Goal: Task Accomplishment & Management: Manage account settings

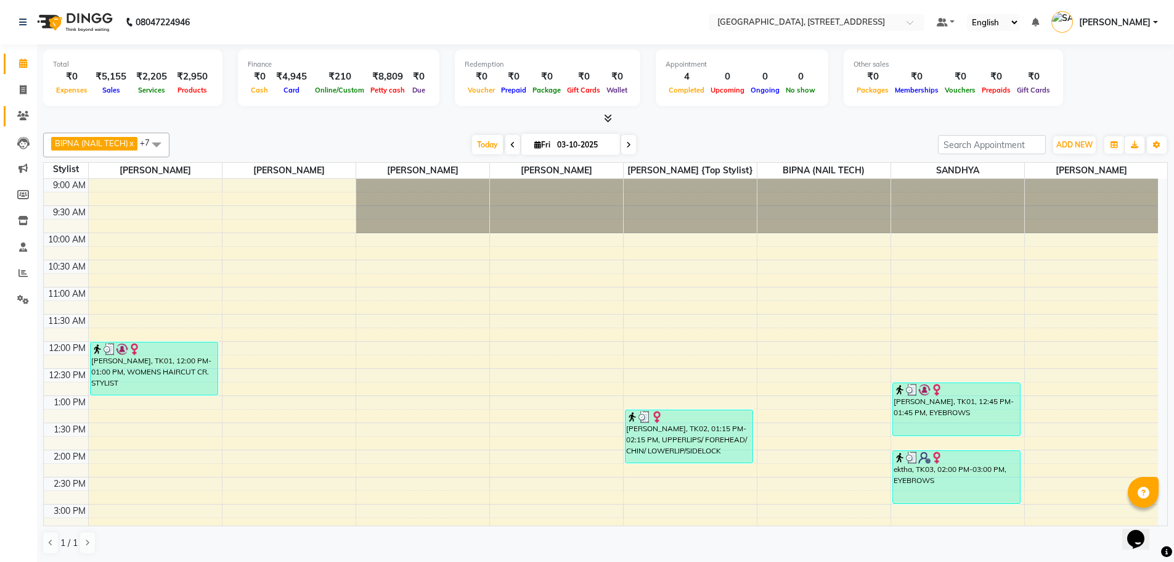
scroll to position [20, 0]
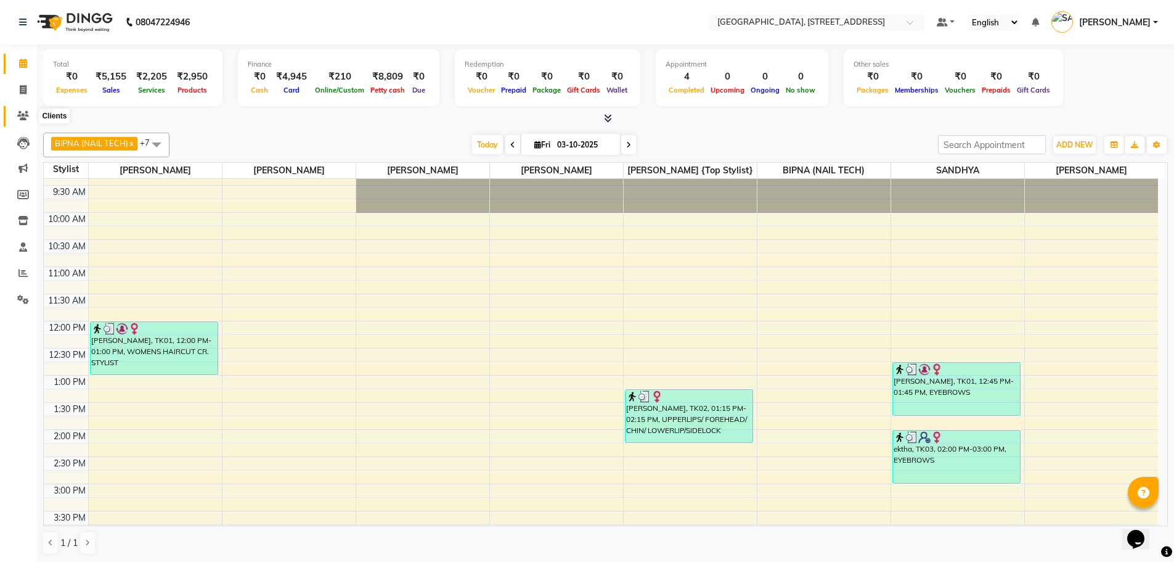
click at [19, 112] on icon at bounding box center [23, 115] width 12 height 9
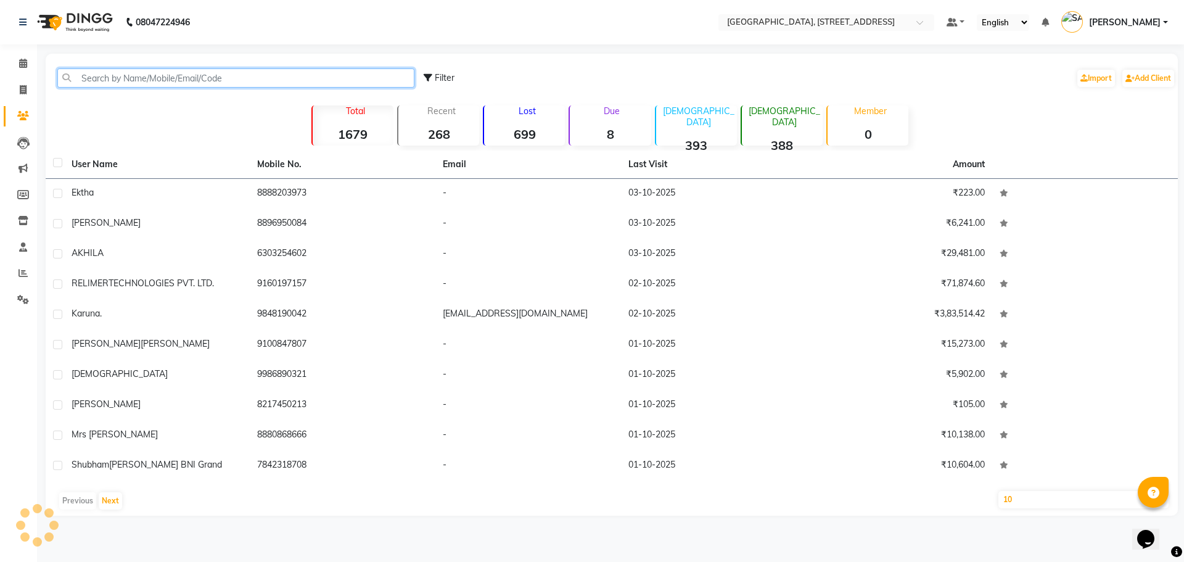
click at [189, 80] on input "text" at bounding box center [235, 77] width 357 height 19
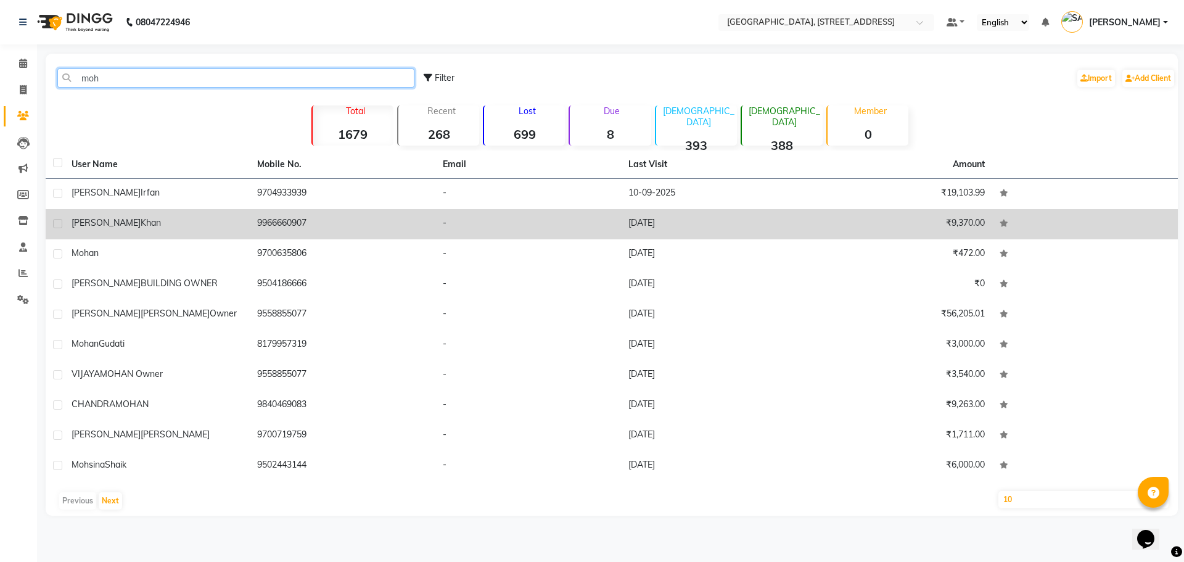
type input "moh"
click at [307, 221] on td "9966660907" at bounding box center [343, 224] width 186 height 30
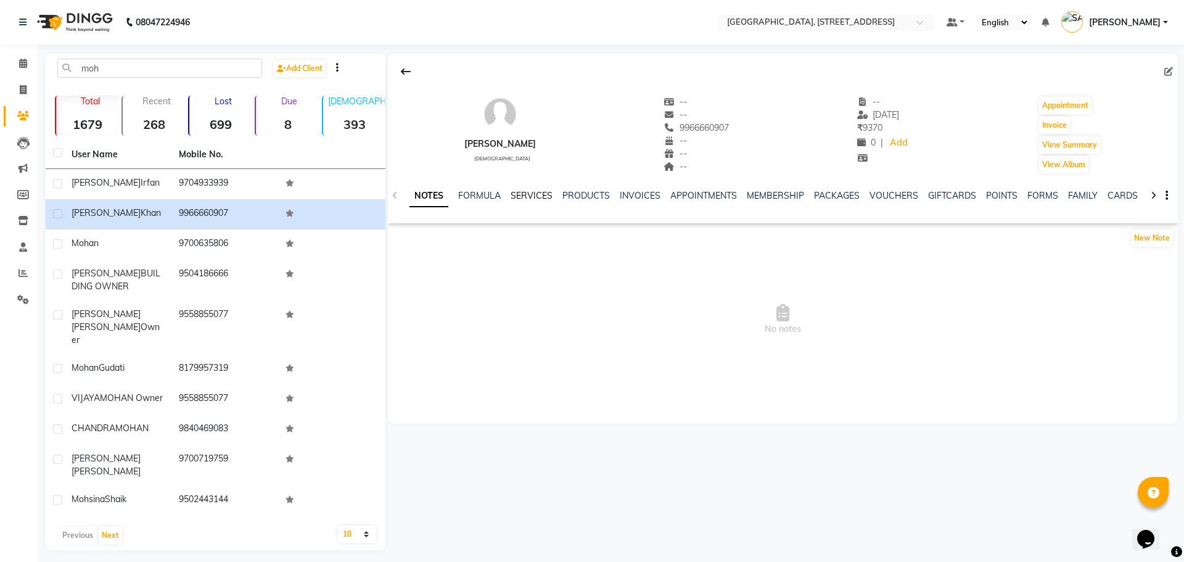
click at [533, 190] on link "SERVICES" at bounding box center [531, 195] width 42 height 11
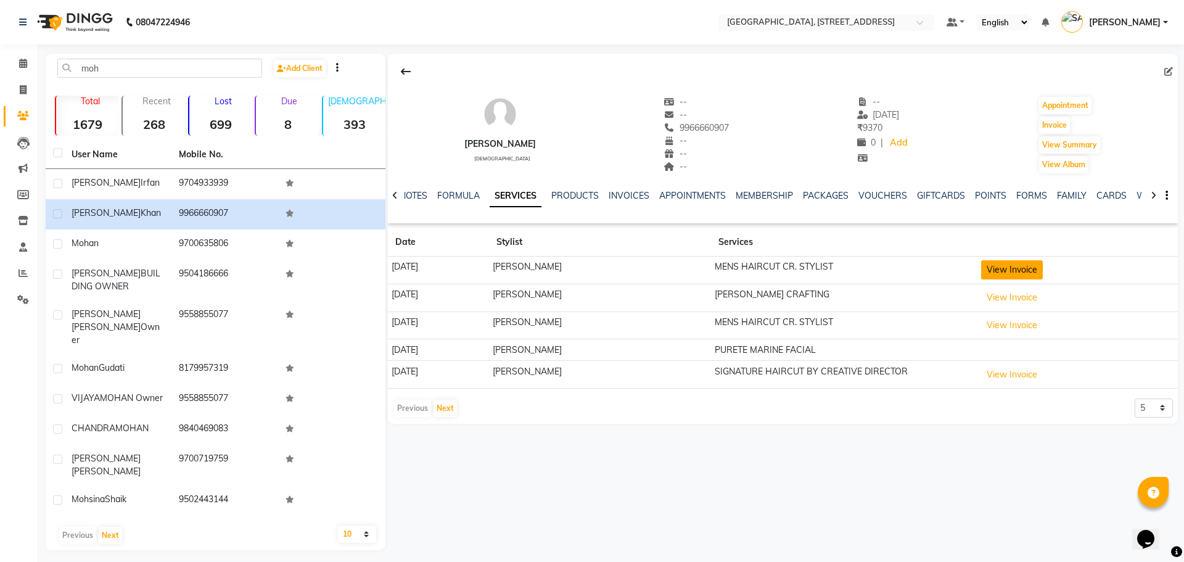
click at [1033, 271] on button "View Invoice" at bounding box center [1012, 269] width 62 height 19
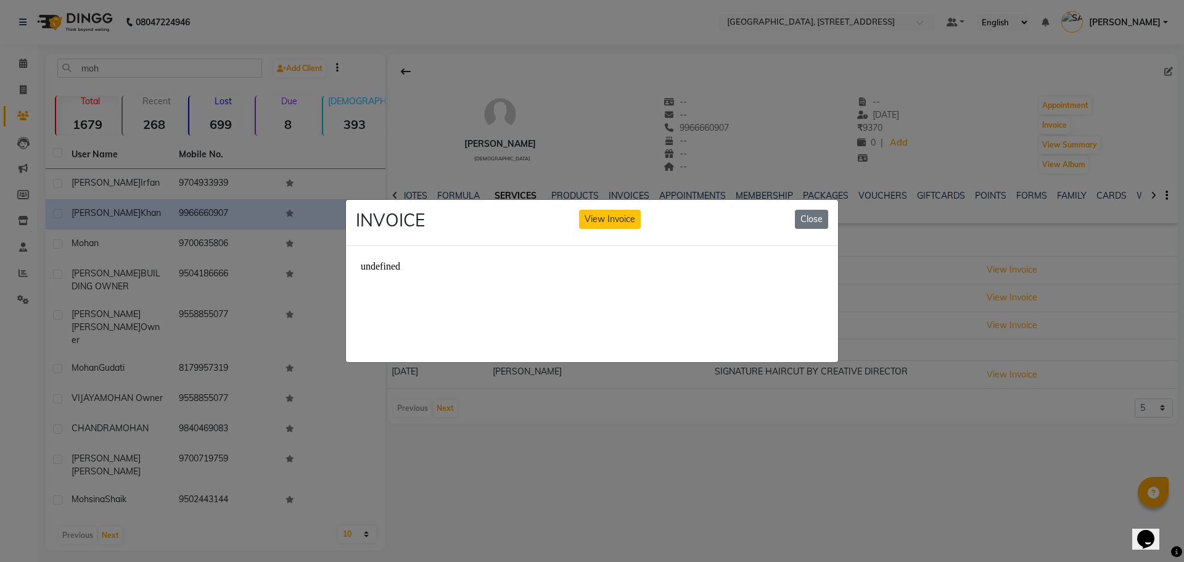
click at [787, 448] on ngb-modal-window "INVOICE View Invoice Close" at bounding box center [592, 281] width 1184 height 562
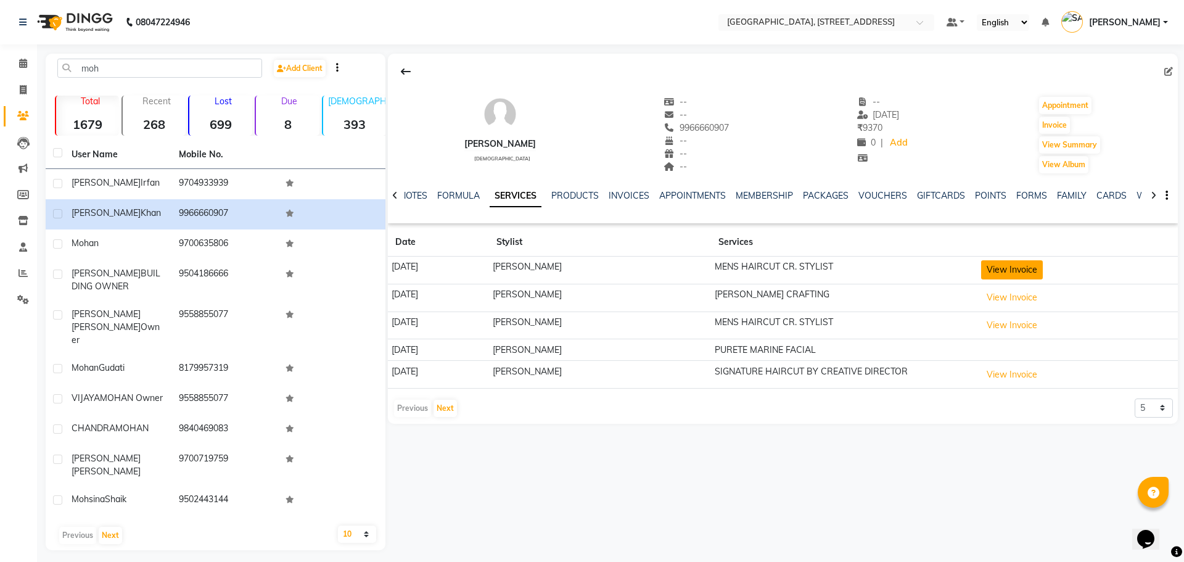
click at [1006, 264] on button "View Invoice" at bounding box center [1012, 269] width 62 height 19
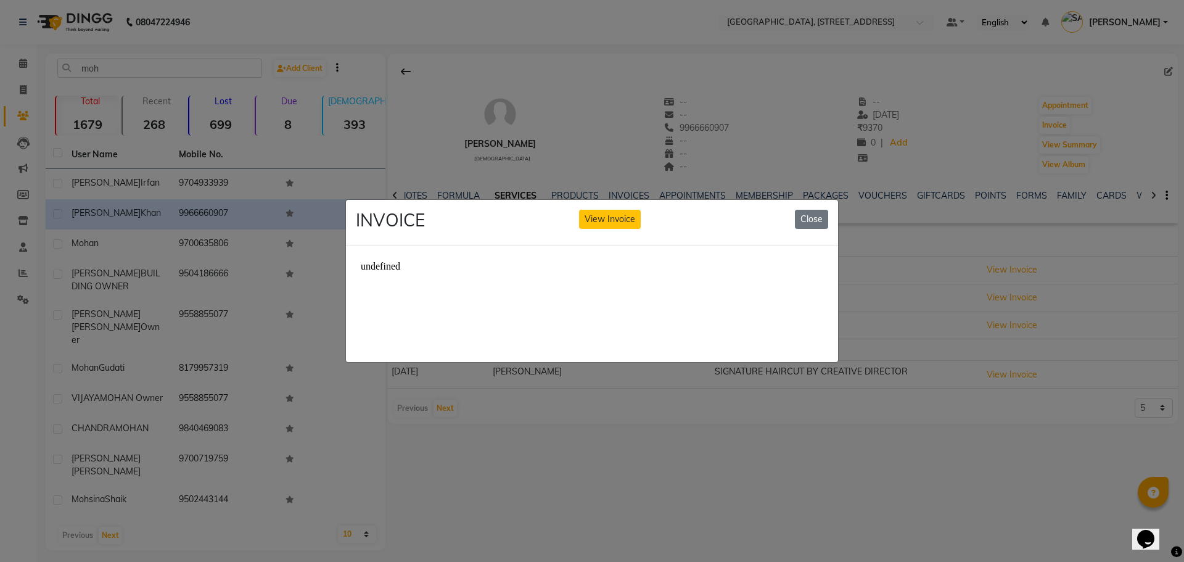
click at [626, 500] on ngb-modal-window "INVOICE View Invoice Close" at bounding box center [592, 281] width 1184 height 562
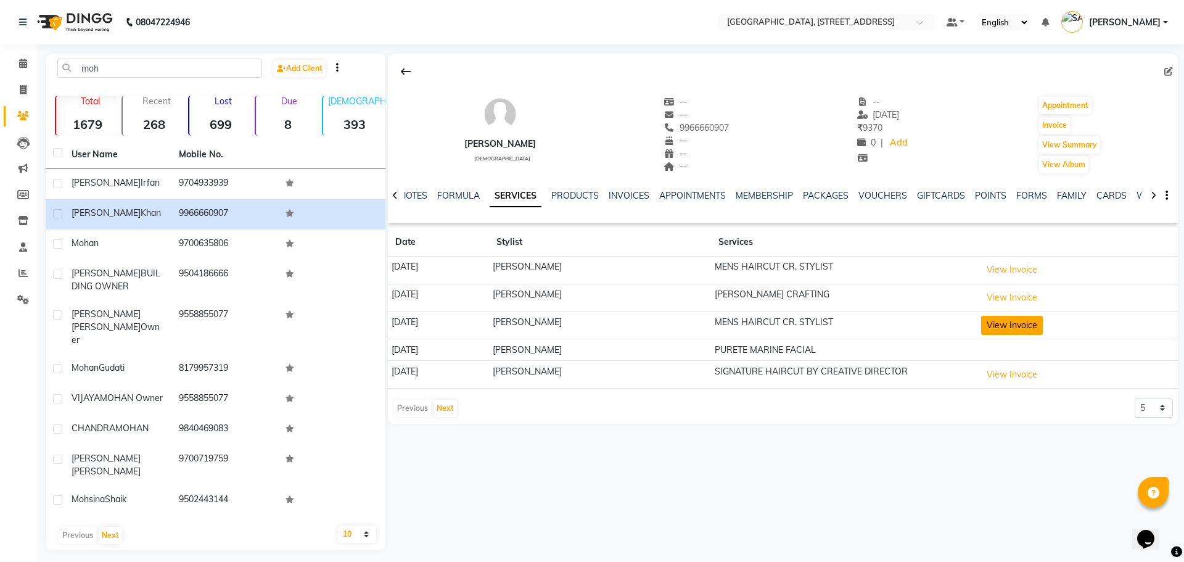
click at [1021, 321] on button "View Invoice" at bounding box center [1012, 325] width 62 height 19
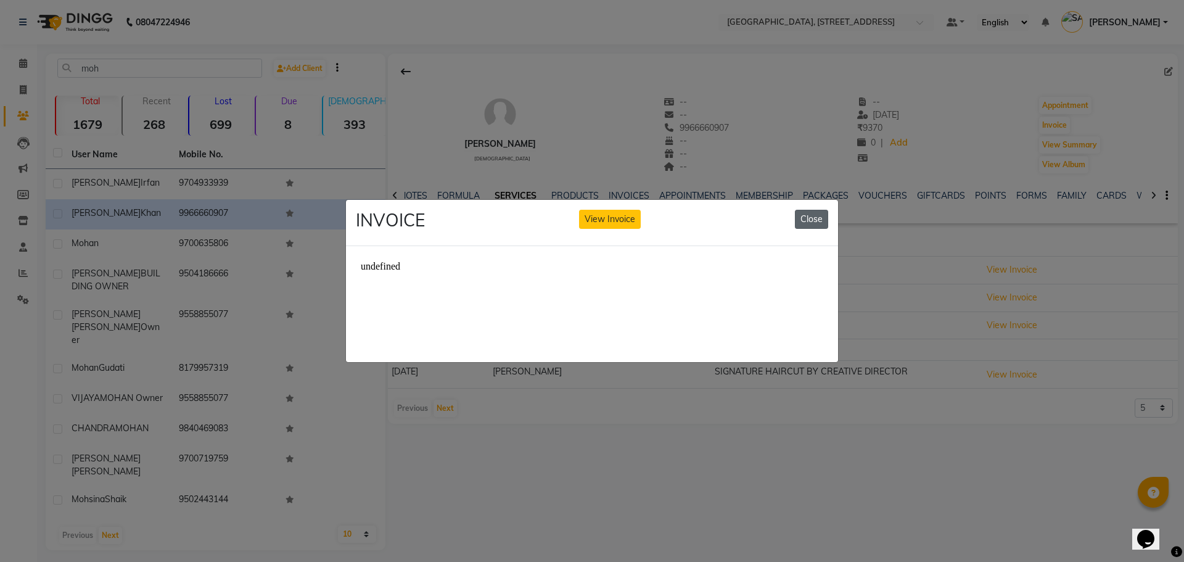
click at [812, 210] on button "Close" at bounding box center [811, 219] width 33 height 19
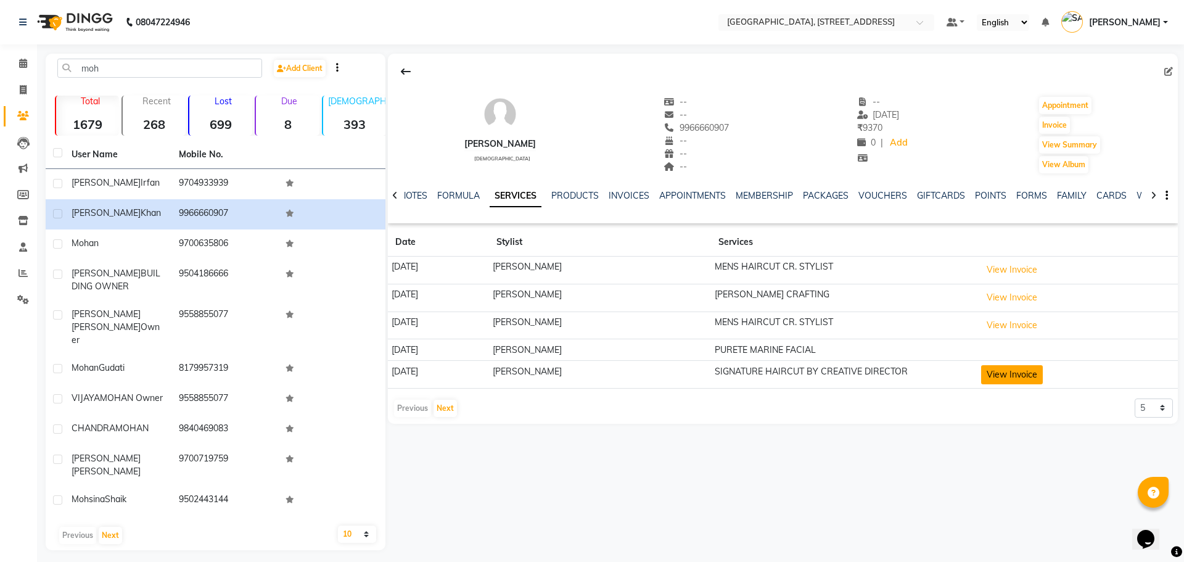
click at [1001, 365] on button "View Invoice" at bounding box center [1012, 374] width 62 height 19
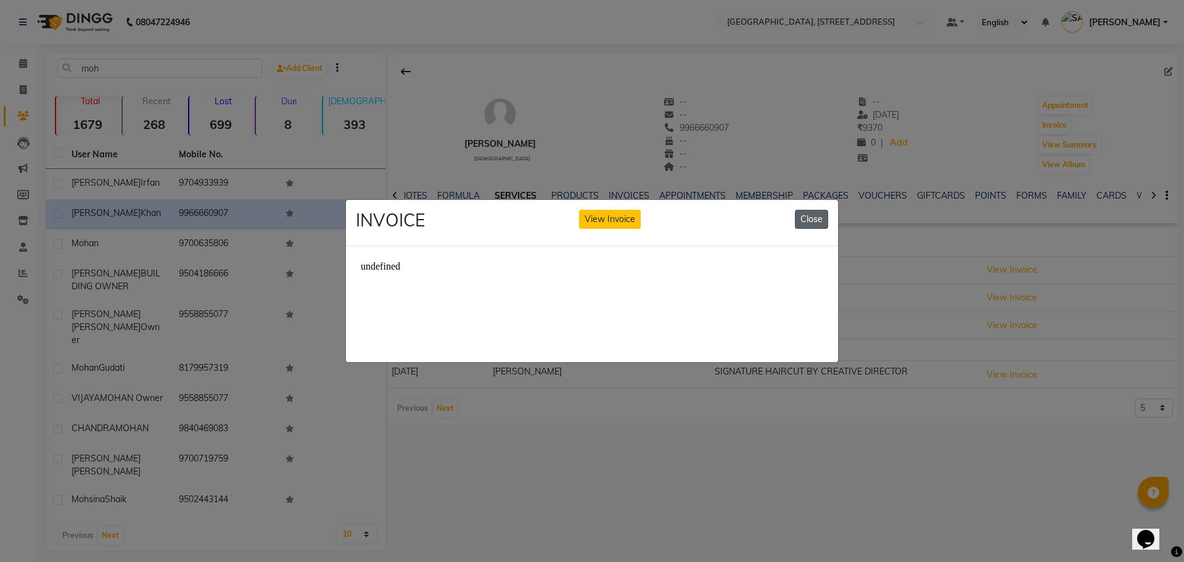
click at [815, 211] on button "Close" at bounding box center [811, 219] width 33 height 19
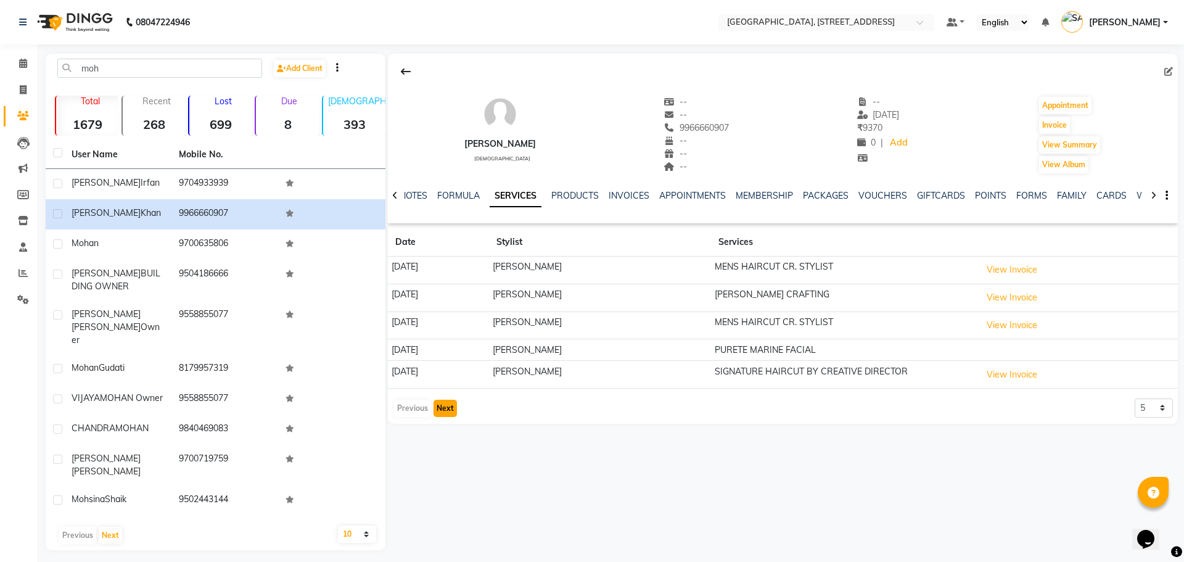
click at [446, 409] on button "Next" at bounding box center [444, 407] width 23 height 17
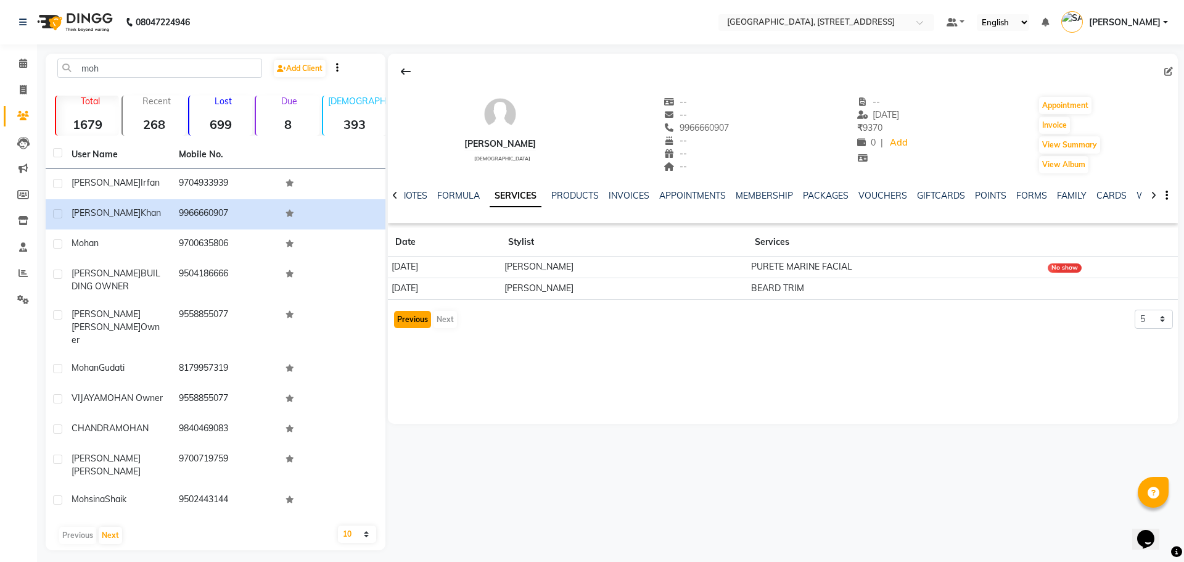
click at [413, 314] on button "Previous" at bounding box center [412, 319] width 37 height 17
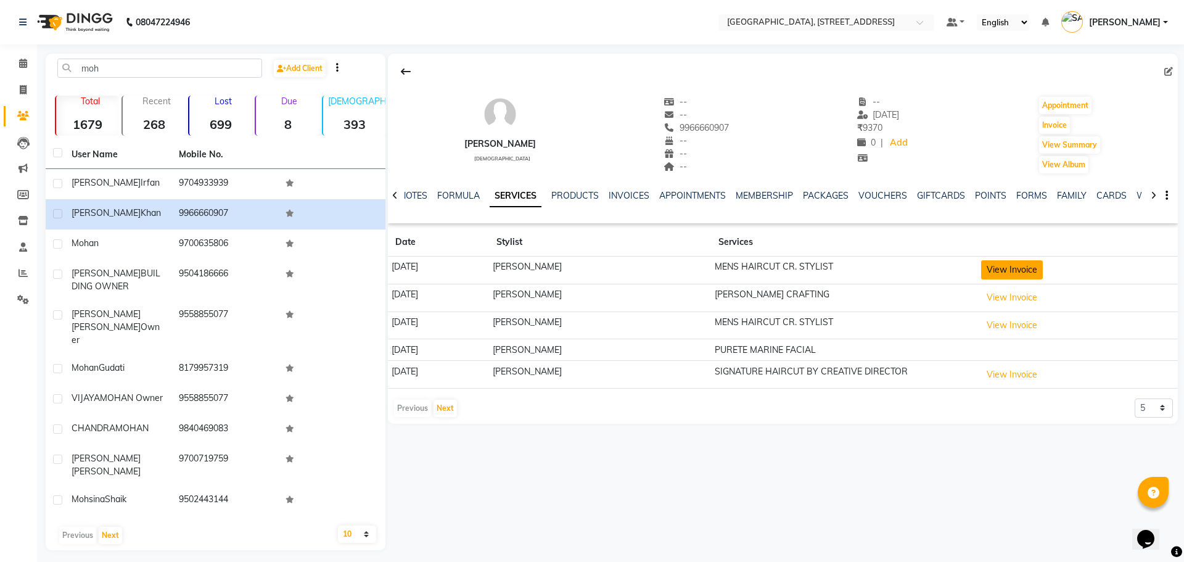
click at [1013, 267] on button "View Invoice" at bounding box center [1012, 269] width 62 height 19
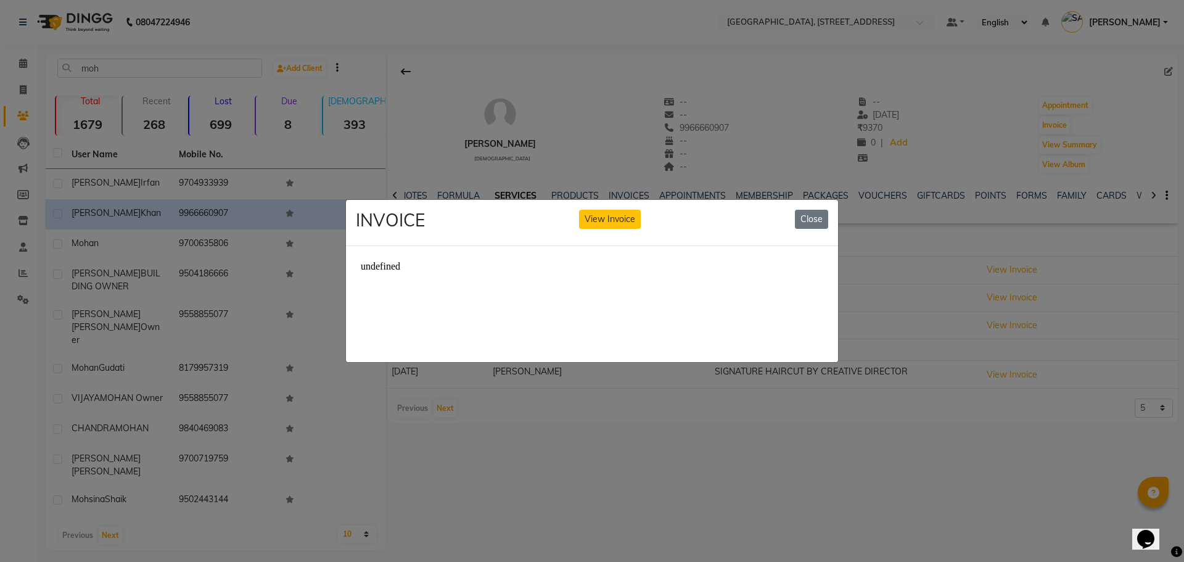
click at [592, 499] on ngb-modal-window "INVOICE View Invoice Close" at bounding box center [592, 281] width 1184 height 562
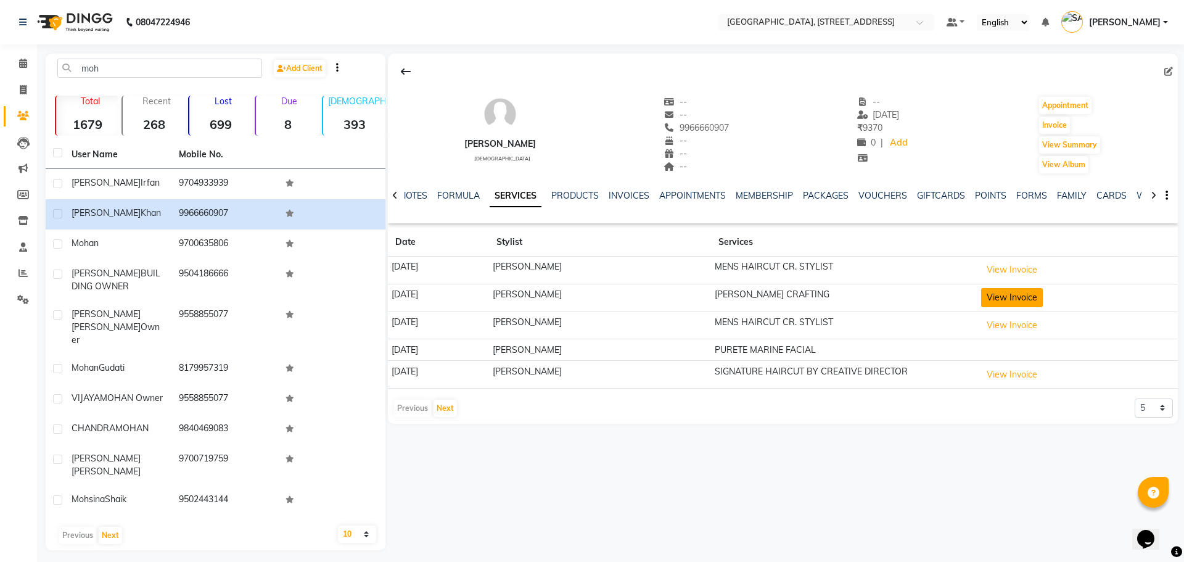
click at [1042, 296] on button "View Invoice" at bounding box center [1012, 297] width 62 height 19
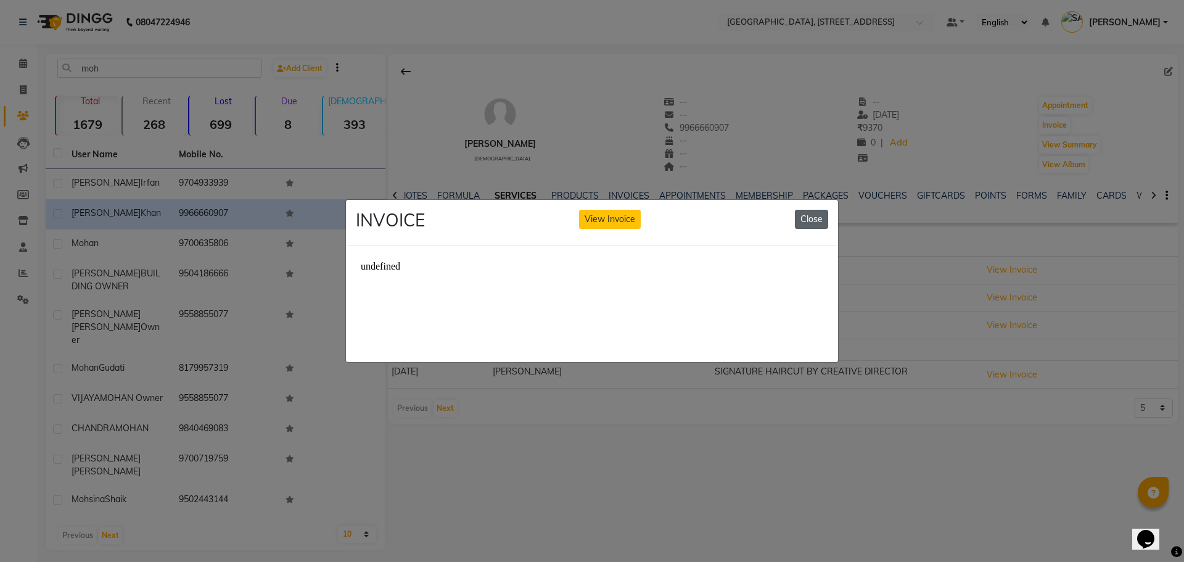
click at [805, 215] on button "Close" at bounding box center [811, 219] width 33 height 19
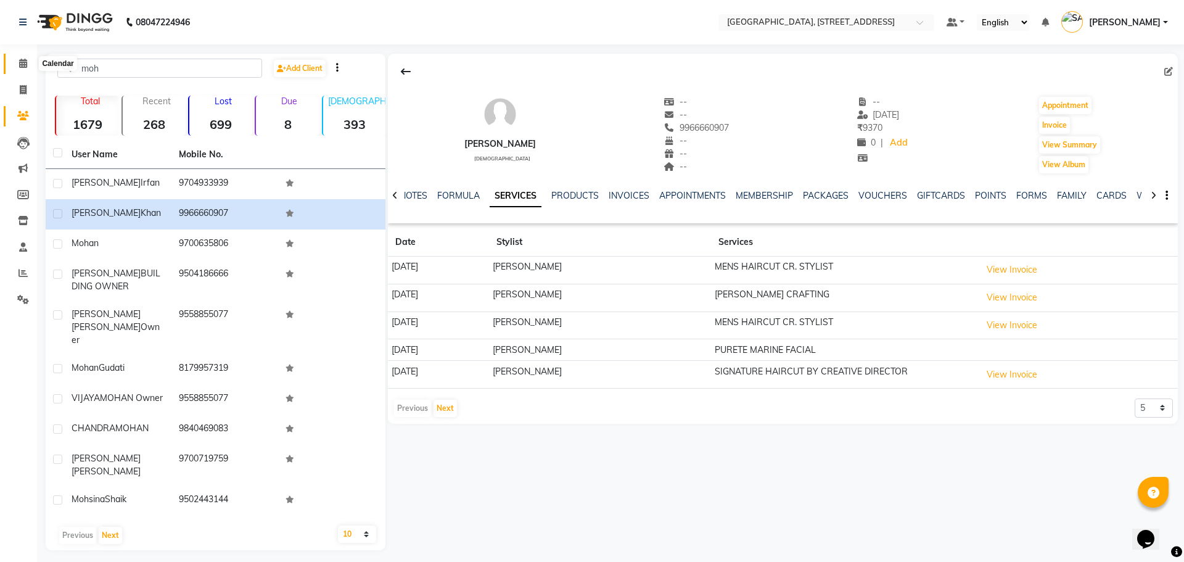
click at [18, 59] on span at bounding box center [23, 64] width 22 height 14
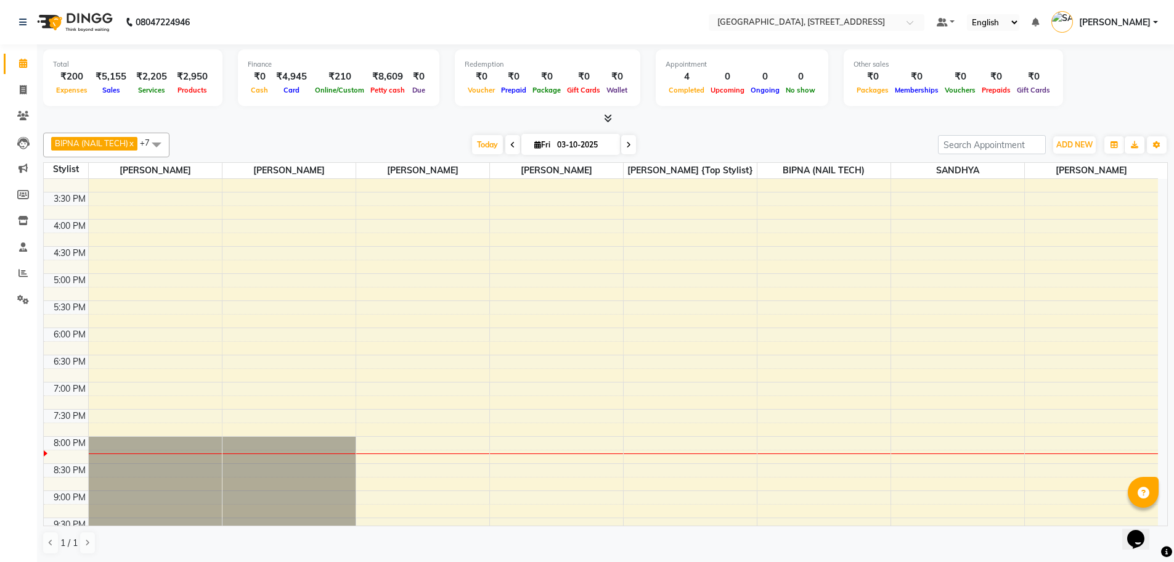
scroll to position [342, 0]
click at [536, 374] on div "9:00 AM 9:30 AM 10:00 AM 10:30 AM 11:00 AM 11:30 AM 12:00 PM 12:30 PM 1:00 PM 1…" at bounding box center [601, 216] width 1115 height 759
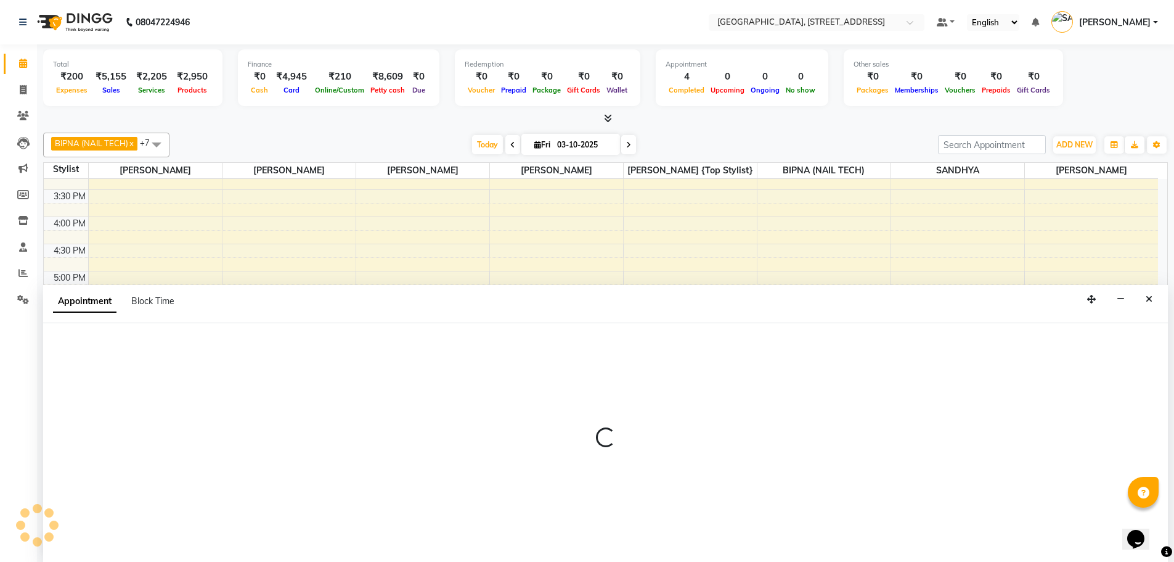
scroll to position [1, 0]
select select "70833"
select select "1125"
select select "tentative"
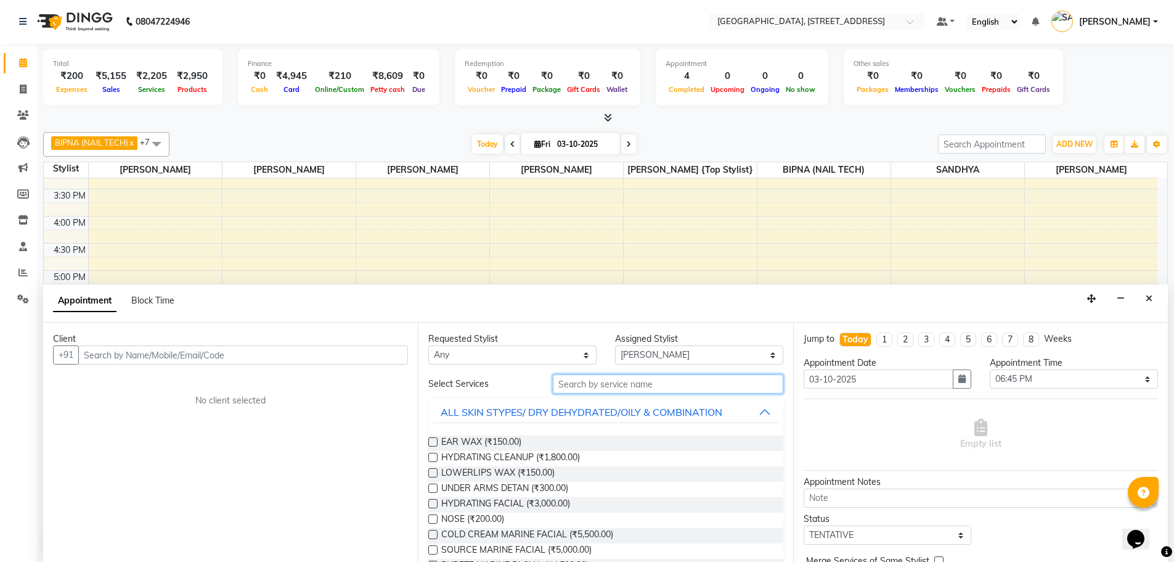
click at [646, 382] on input "text" at bounding box center [668, 383] width 231 height 19
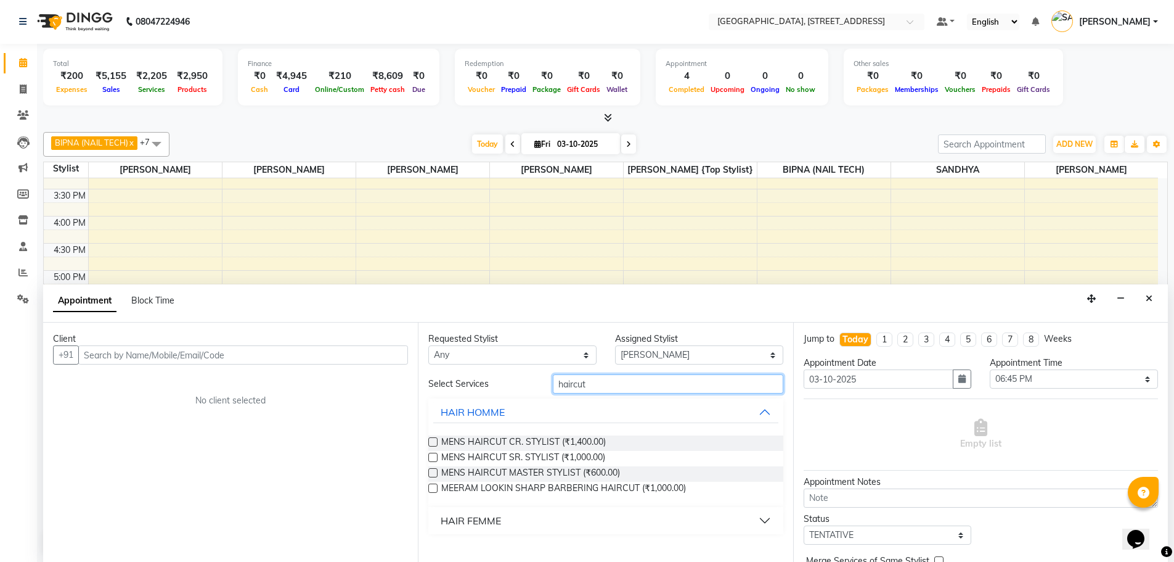
type input "haircut"
click at [433, 440] on label at bounding box center [432, 441] width 9 height 9
click at [433, 440] on input "checkbox" at bounding box center [432, 443] width 8 height 8
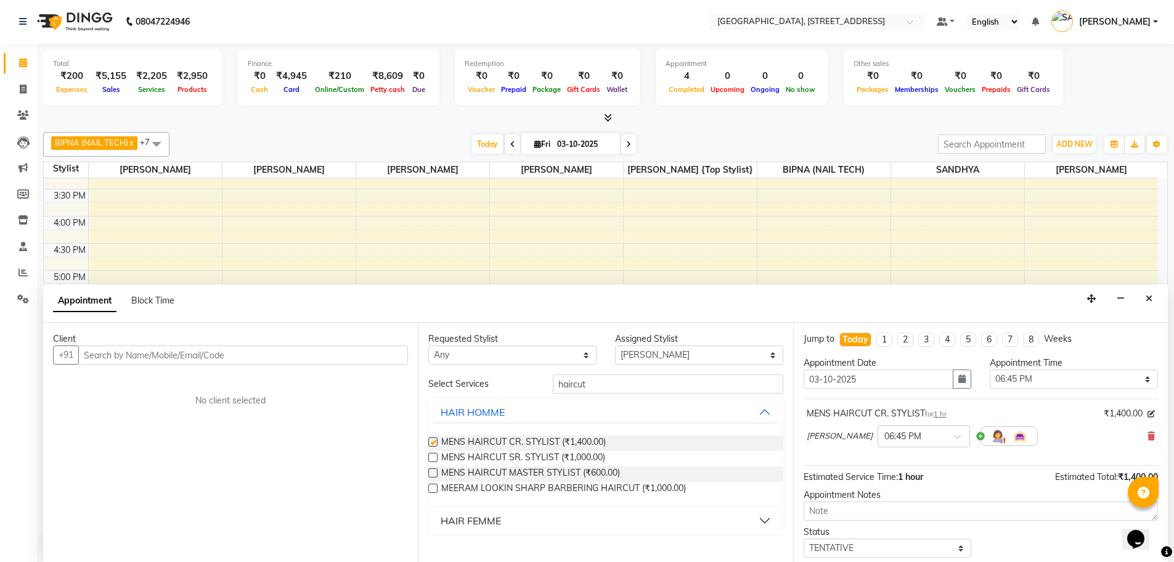
checkbox input "false"
click at [222, 356] on input "text" at bounding box center [243, 354] width 330 height 19
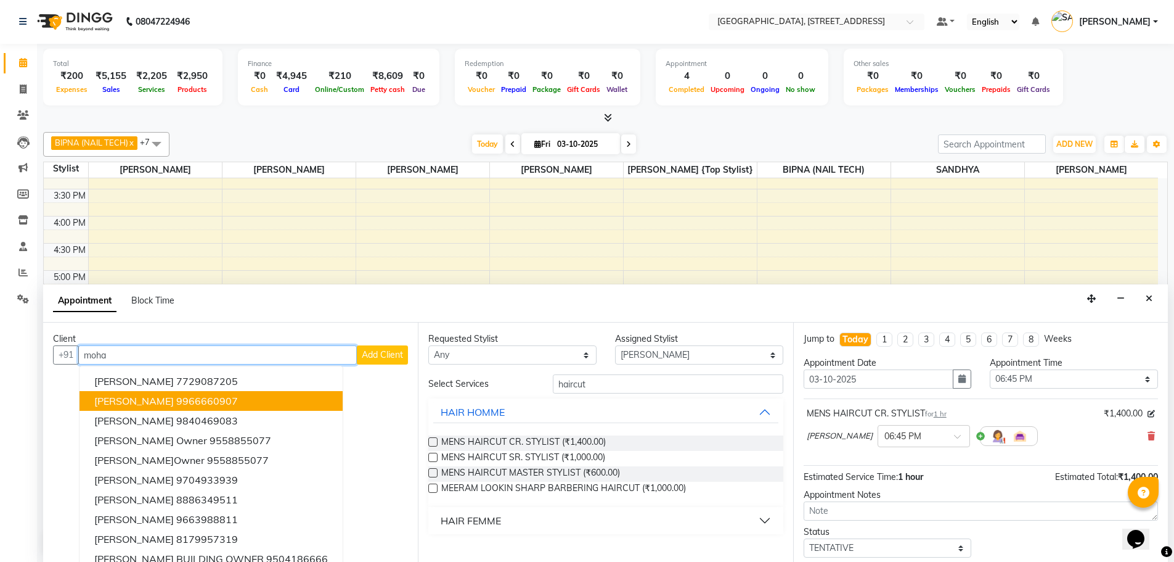
click at [237, 393] on button "Mohammed khan 9966660907" at bounding box center [211, 401] width 263 height 20
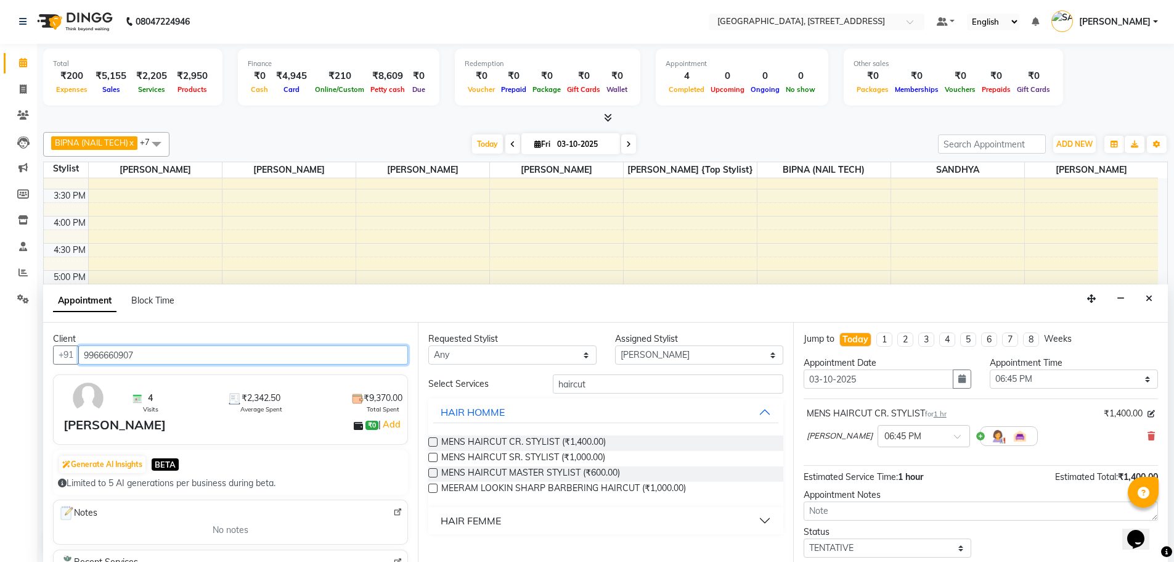
type input "9966660907"
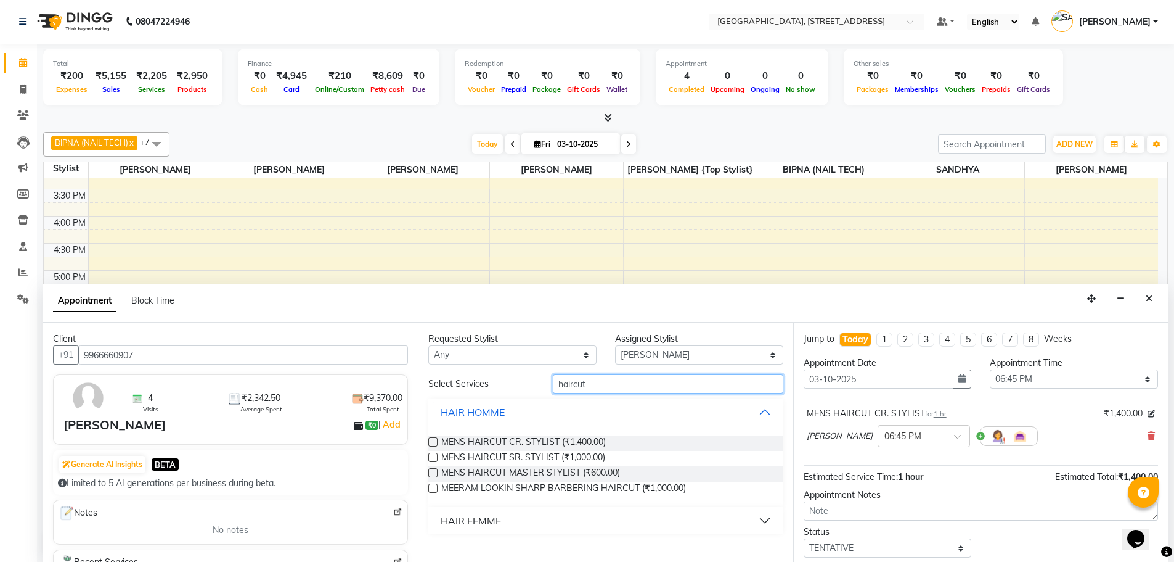
click at [596, 381] on input "haircut" at bounding box center [668, 383] width 231 height 19
type input "h"
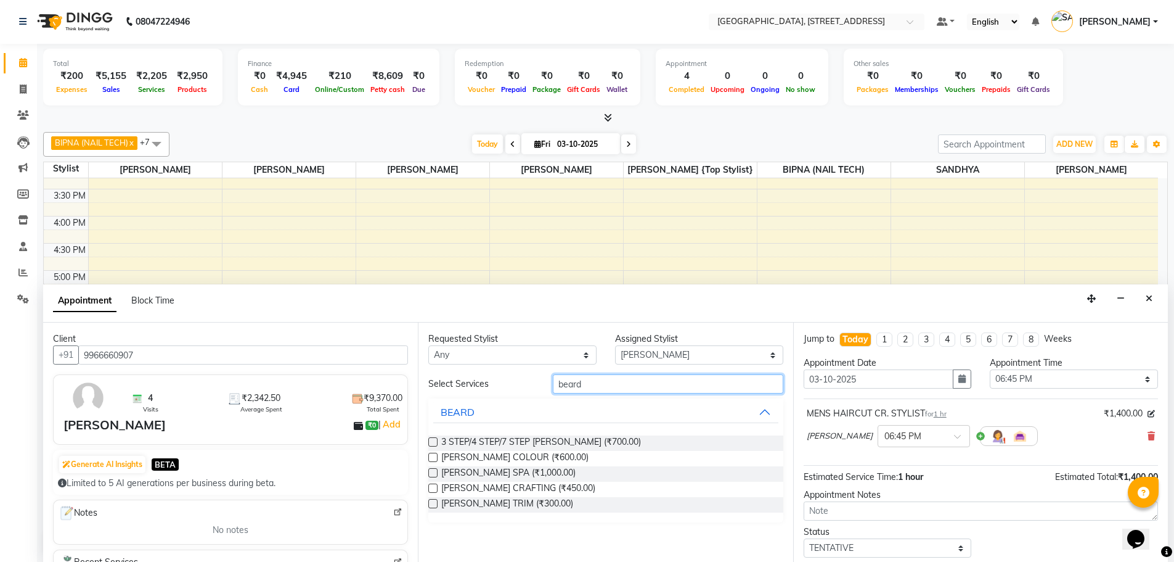
type input "beard"
click at [435, 486] on label at bounding box center [432, 487] width 9 height 9
click at [435, 486] on input "checkbox" at bounding box center [432, 489] width 8 height 8
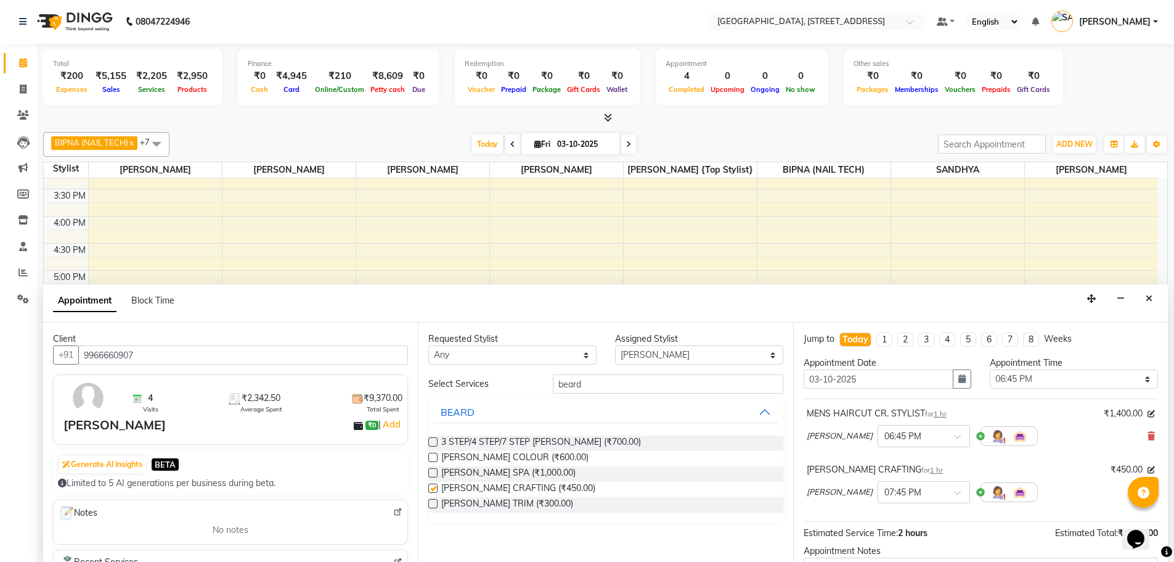
checkbox input "false"
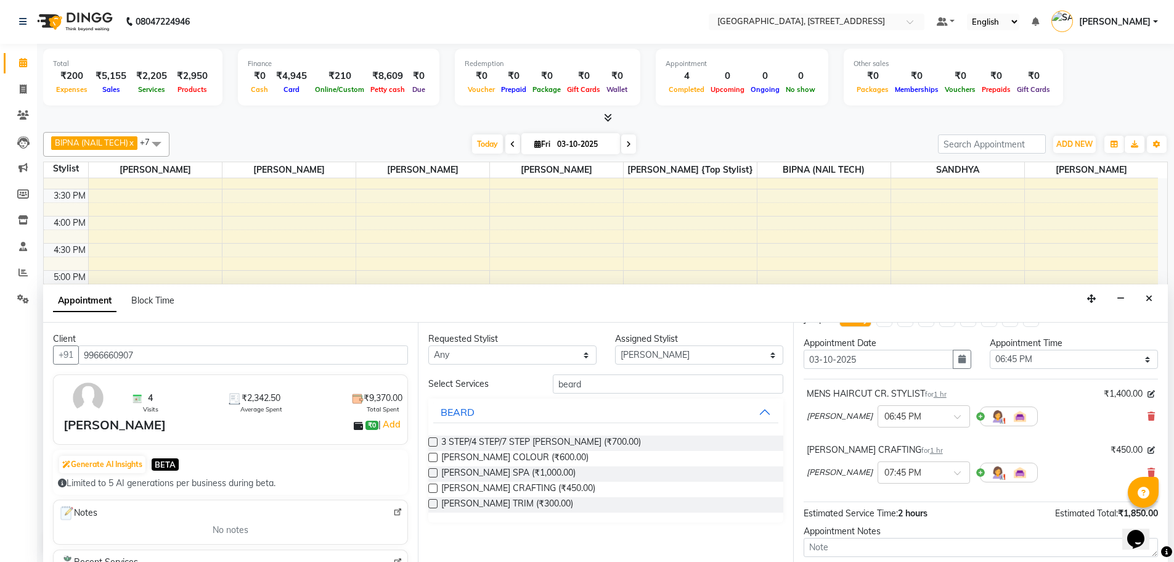
scroll to position [129, 0]
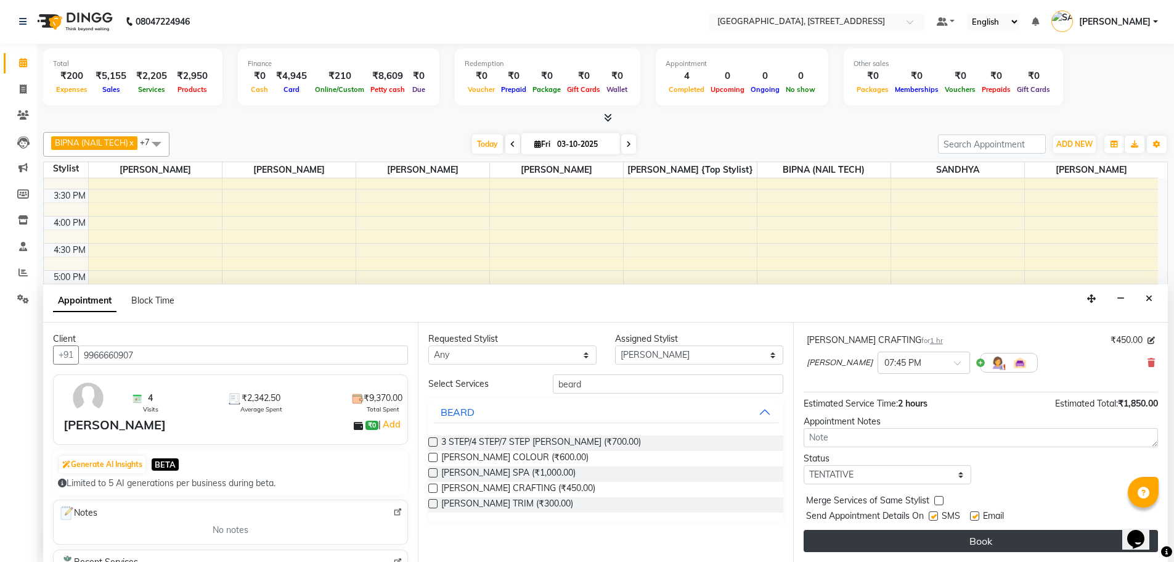
click at [938, 537] on button "Book" at bounding box center [981, 541] width 354 height 22
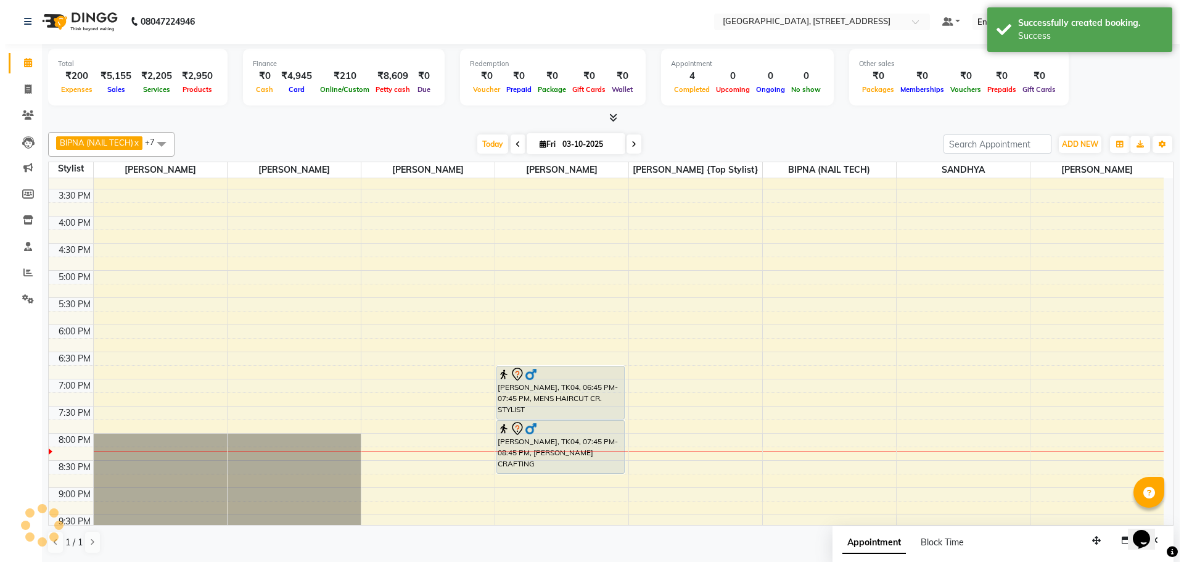
scroll to position [0, 0]
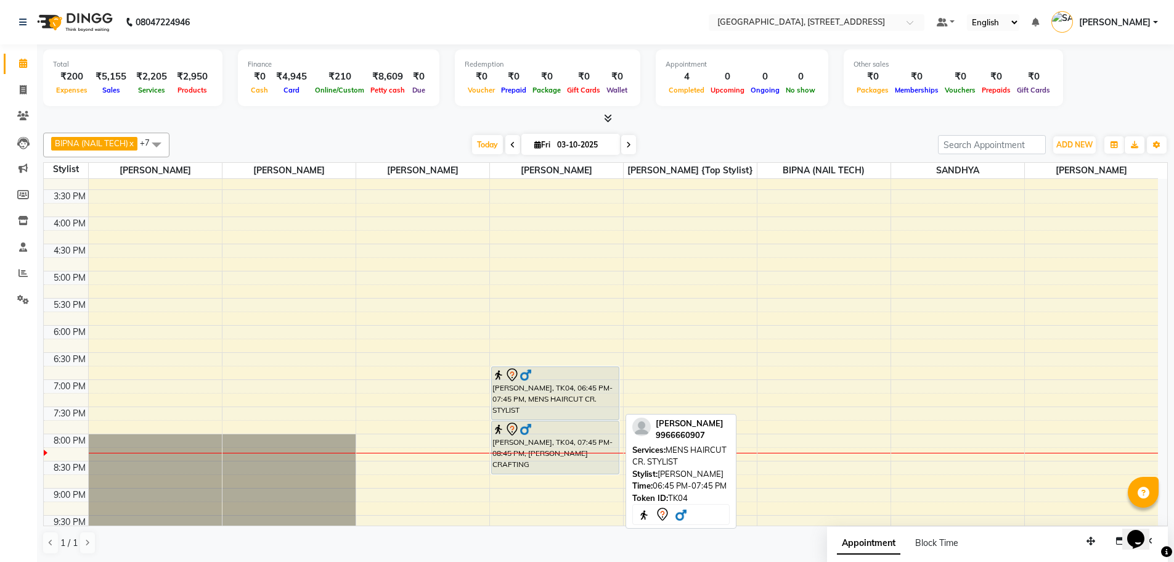
click at [600, 406] on div "[PERSON_NAME], TK04, 06:45 PM-07:45 PM, MENS HAIRCUT CR. STYLIST" at bounding box center [556, 393] width 128 height 52
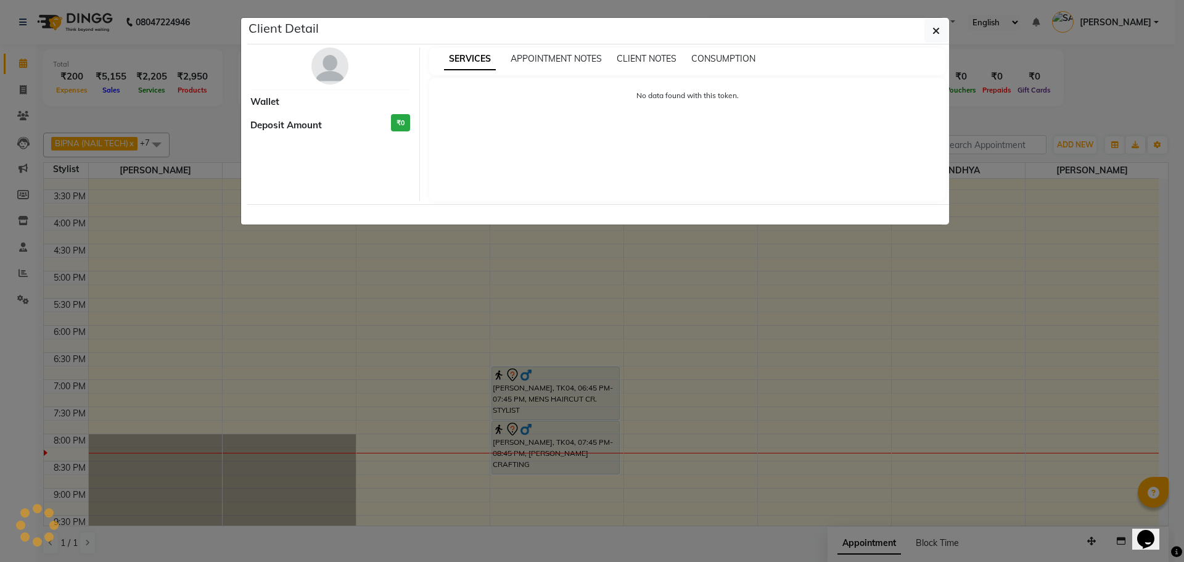
select select "7"
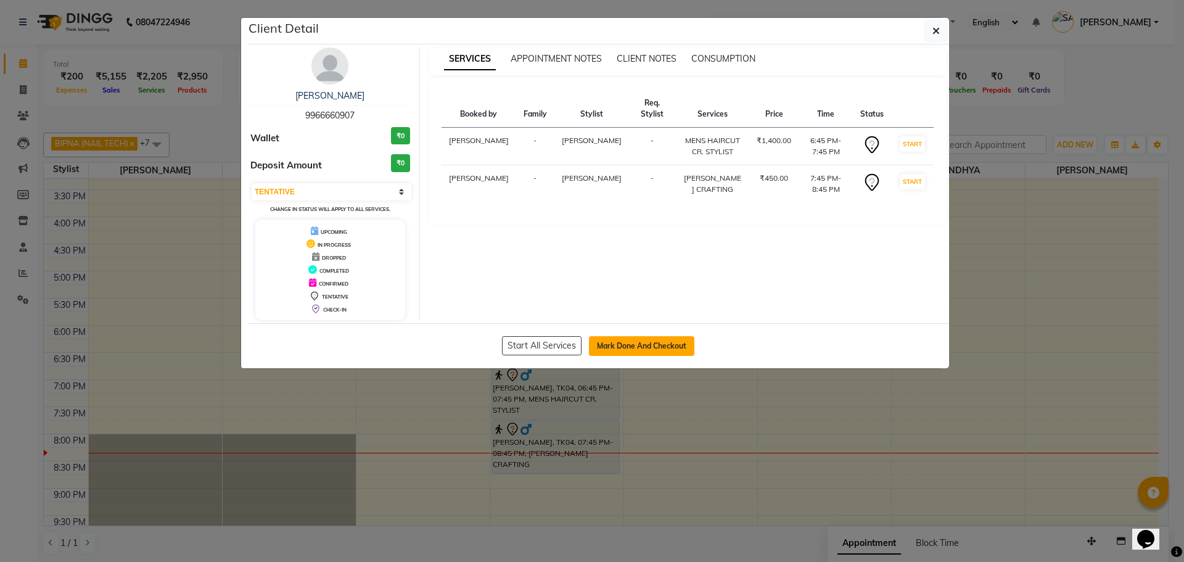
click at [662, 346] on button "Mark Done And Checkout" at bounding box center [641, 346] width 105 height 20
select select "service"
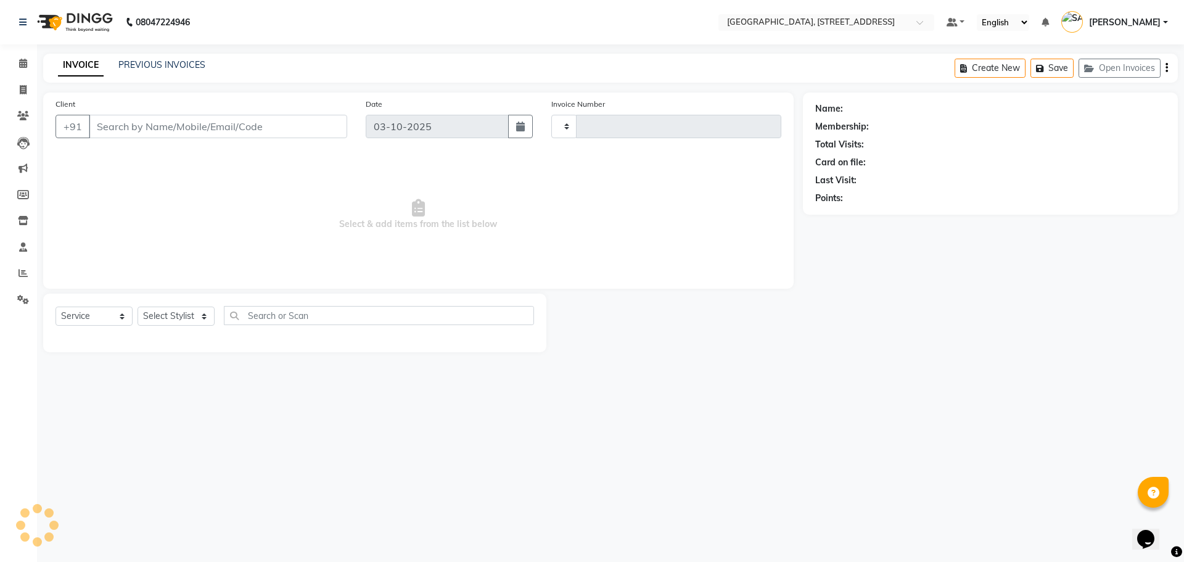
type input "1122"
select select "8062"
type input "9966660907"
select select "70833"
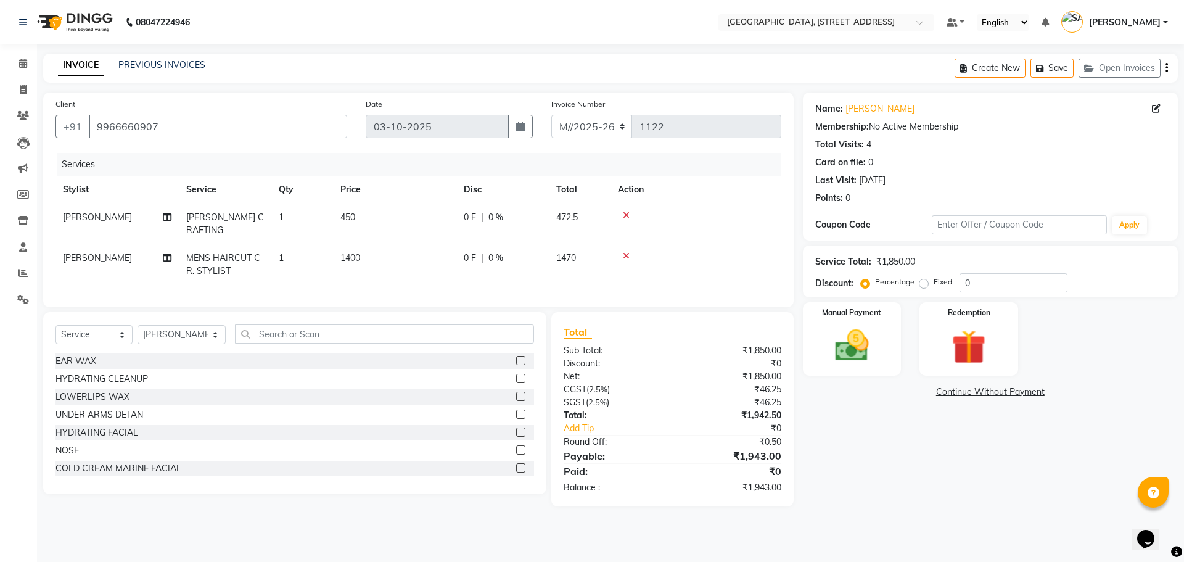
click at [363, 247] on td "1400" at bounding box center [394, 264] width 123 height 41
select select "70833"
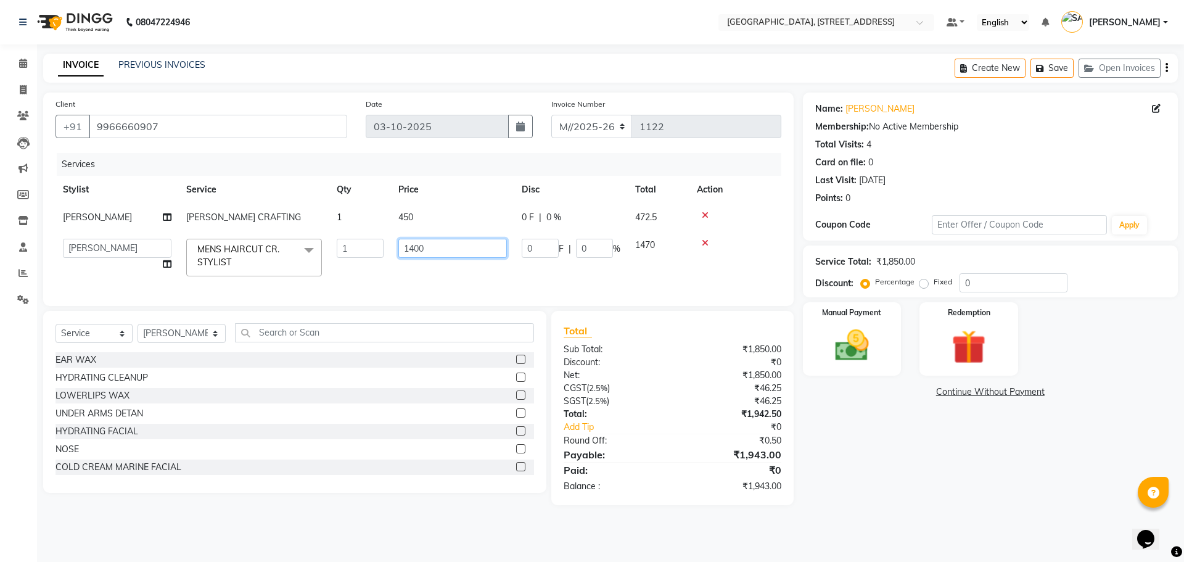
click at [443, 252] on input "1400" at bounding box center [452, 248] width 109 height 19
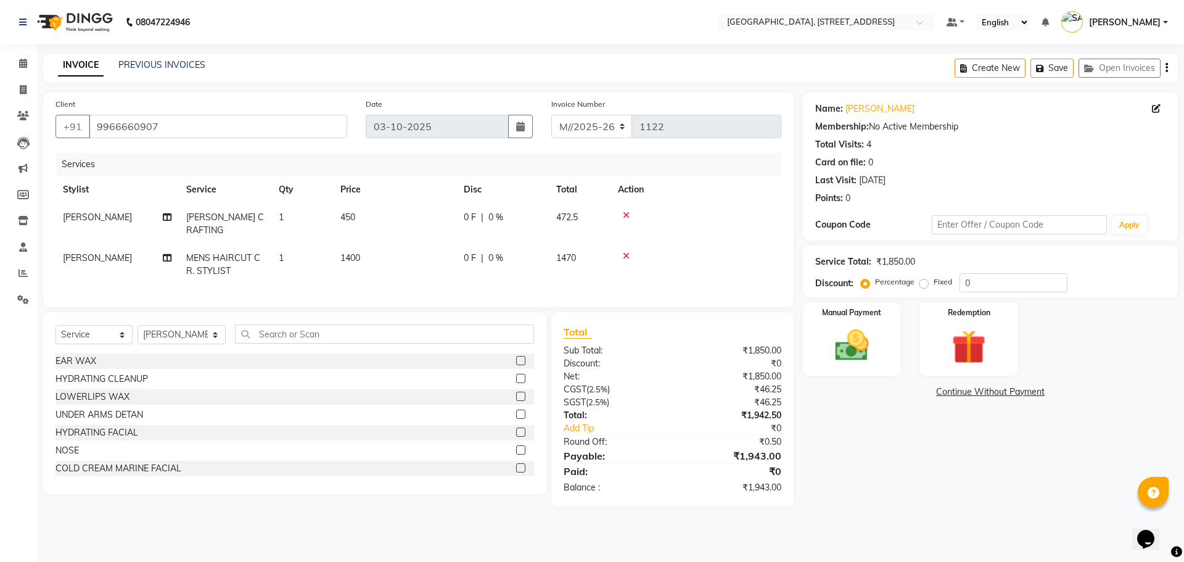
click at [917, 476] on div "Name: [PERSON_NAME] Membership: No Active Membership Total Visits: 4 Card on fi…" at bounding box center [995, 299] width 384 height 414
click at [369, 244] on td "1400" at bounding box center [394, 264] width 123 height 41
select select "70833"
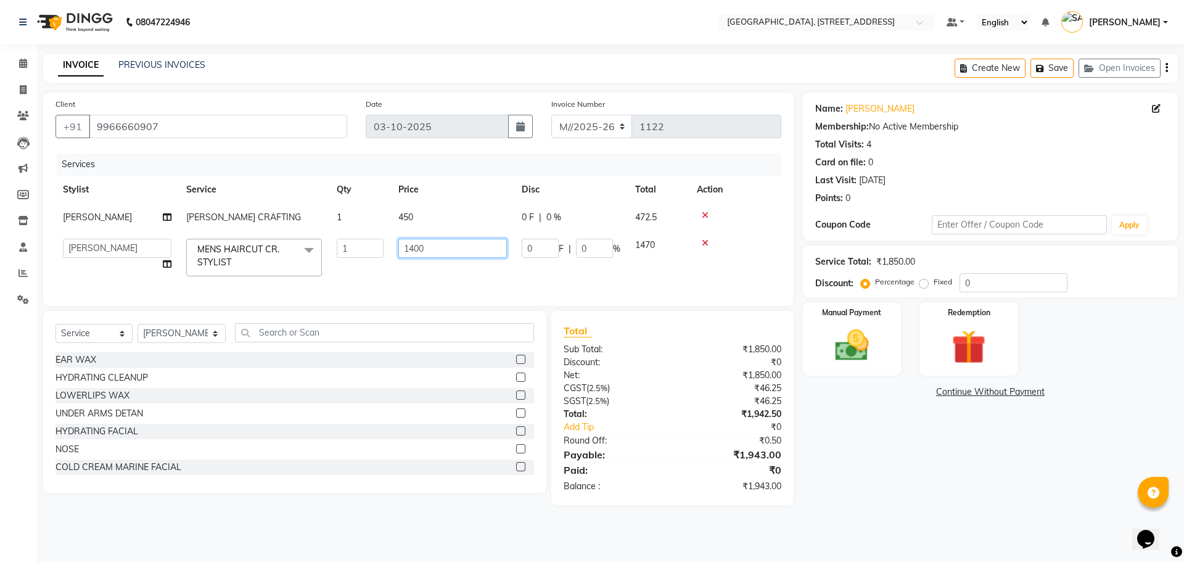
click at [444, 251] on input "1400" at bounding box center [452, 248] width 109 height 19
type input "1000"
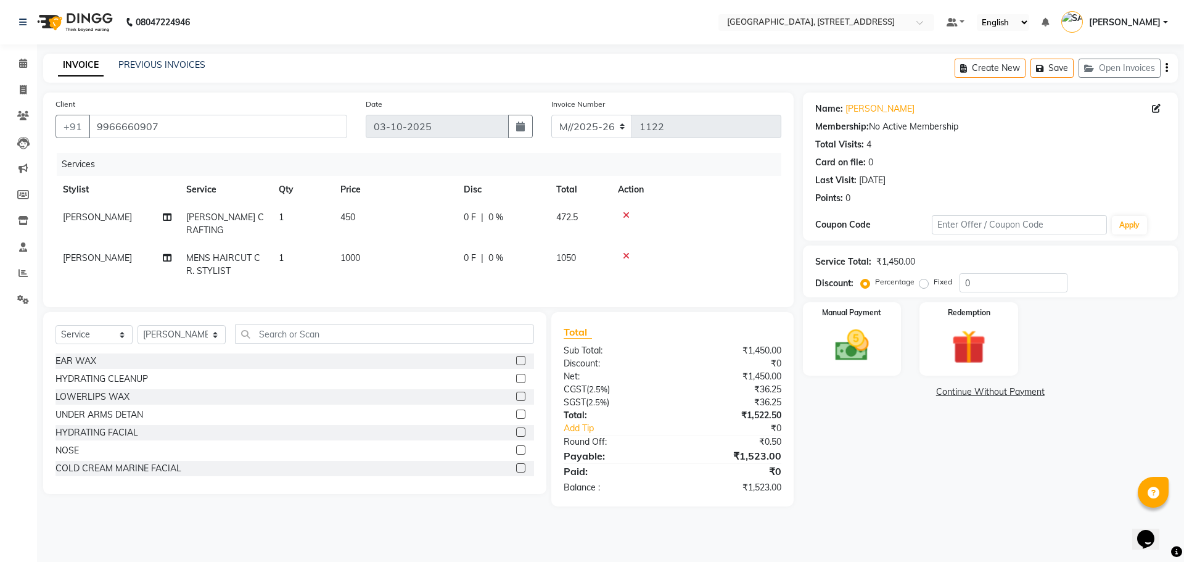
click at [885, 449] on div "Name: [PERSON_NAME] Membership: No Active Membership Total Visits: 4 Card on fi…" at bounding box center [995, 299] width 384 height 414
click at [363, 247] on td "1000" at bounding box center [394, 264] width 123 height 41
select select "70833"
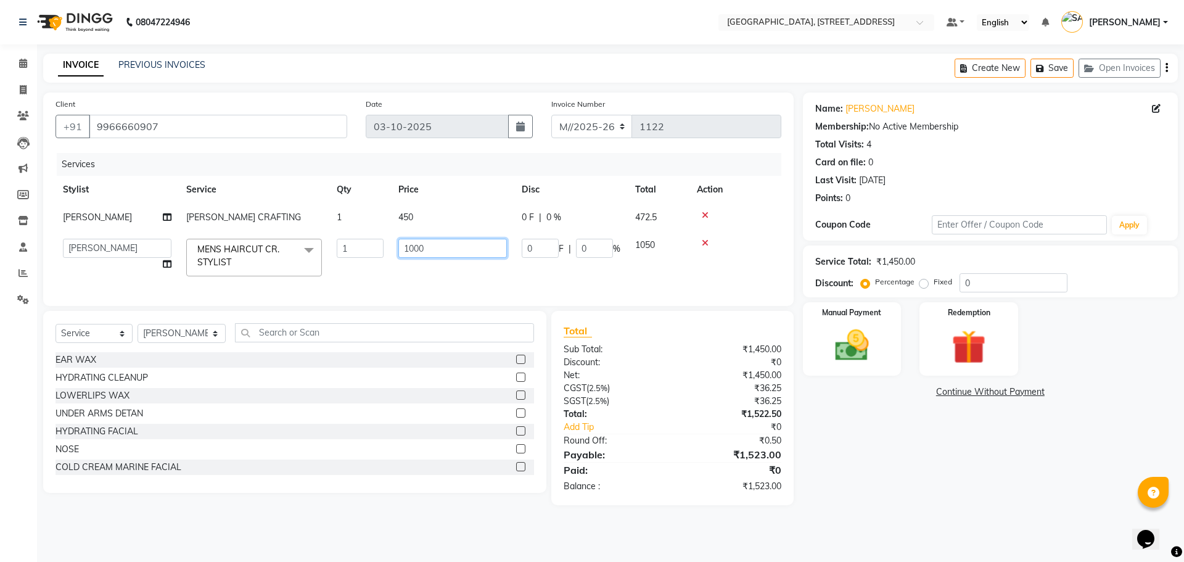
click at [431, 249] on input "1000" at bounding box center [452, 248] width 109 height 19
type input "1300"
click at [964, 473] on div "Name: [PERSON_NAME] Membership: No Active Membership Total Visits: 4 Card on fi…" at bounding box center [995, 298] width 384 height 412
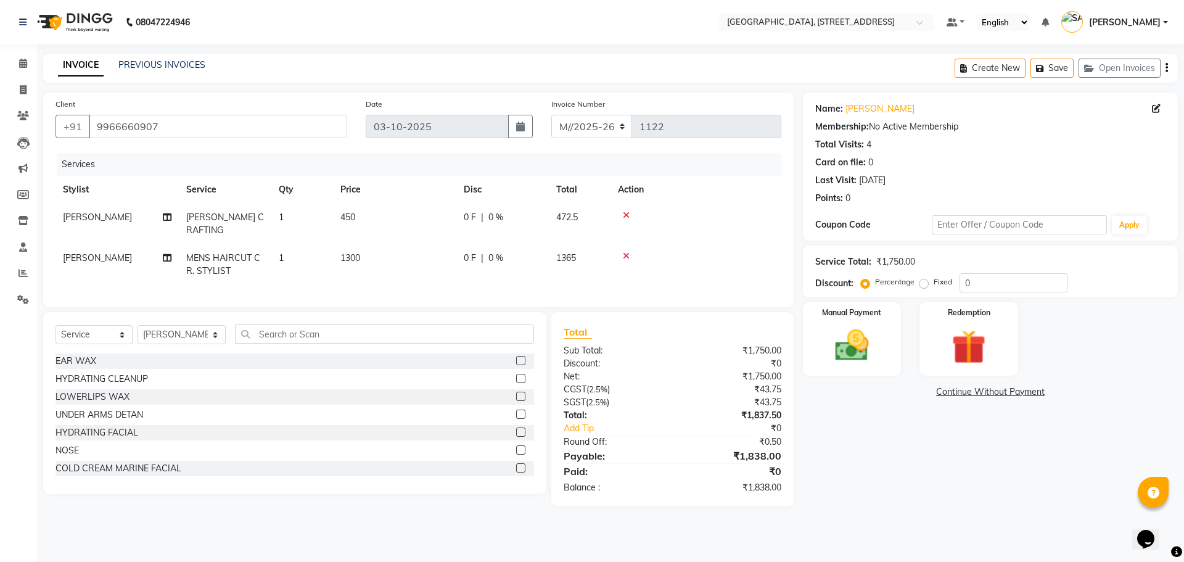
click at [359, 252] on span "1300" at bounding box center [350, 257] width 20 height 11
select select "70833"
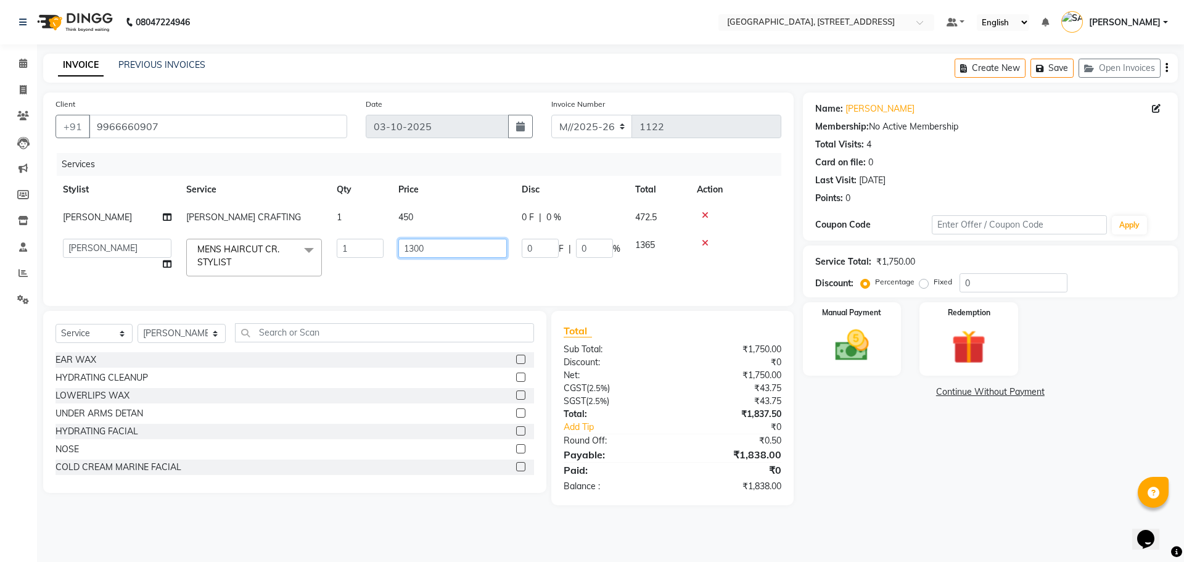
click at [445, 247] on input "1300" at bounding box center [452, 248] width 109 height 19
type input "1000"
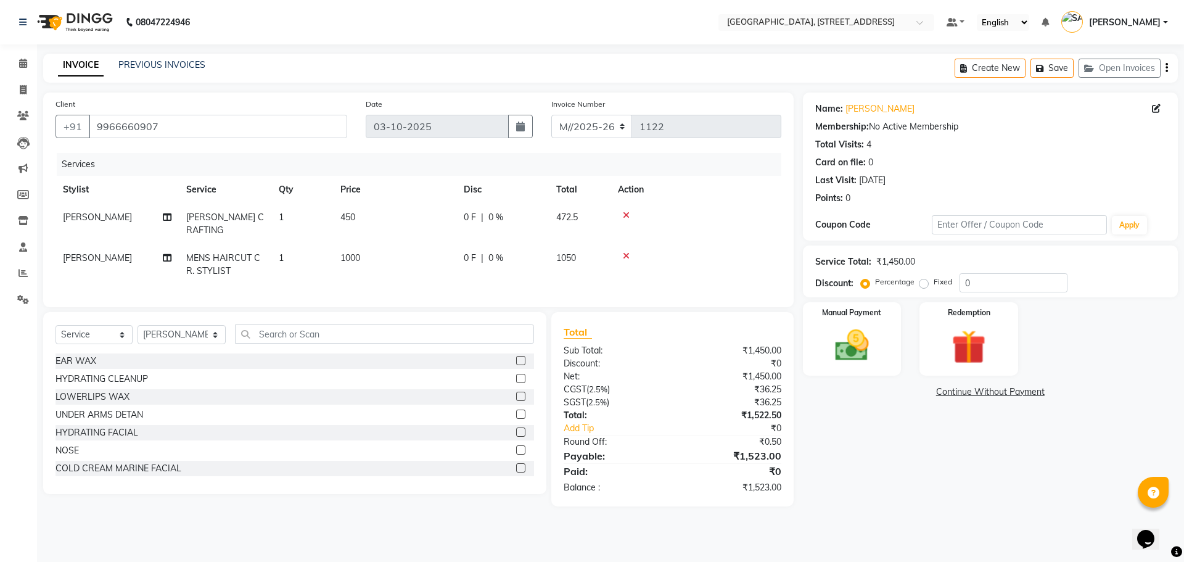
click at [891, 465] on div "Name: [PERSON_NAME] Membership: No Active Membership Total Visits: 4 Card on fi…" at bounding box center [995, 299] width 384 height 414
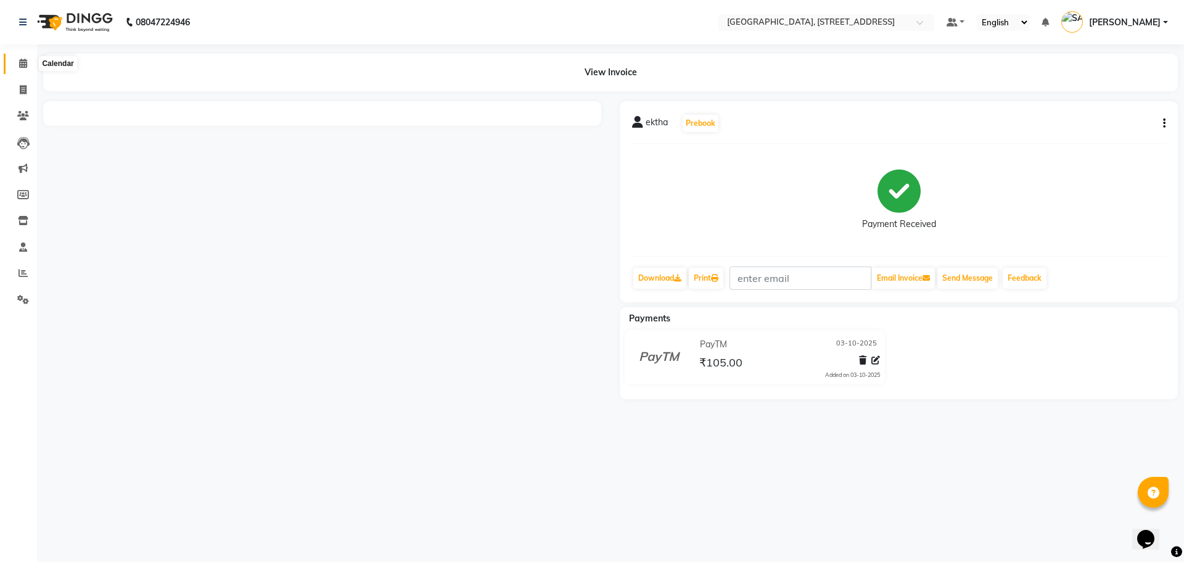
click at [18, 60] on span at bounding box center [23, 64] width 22 height 14
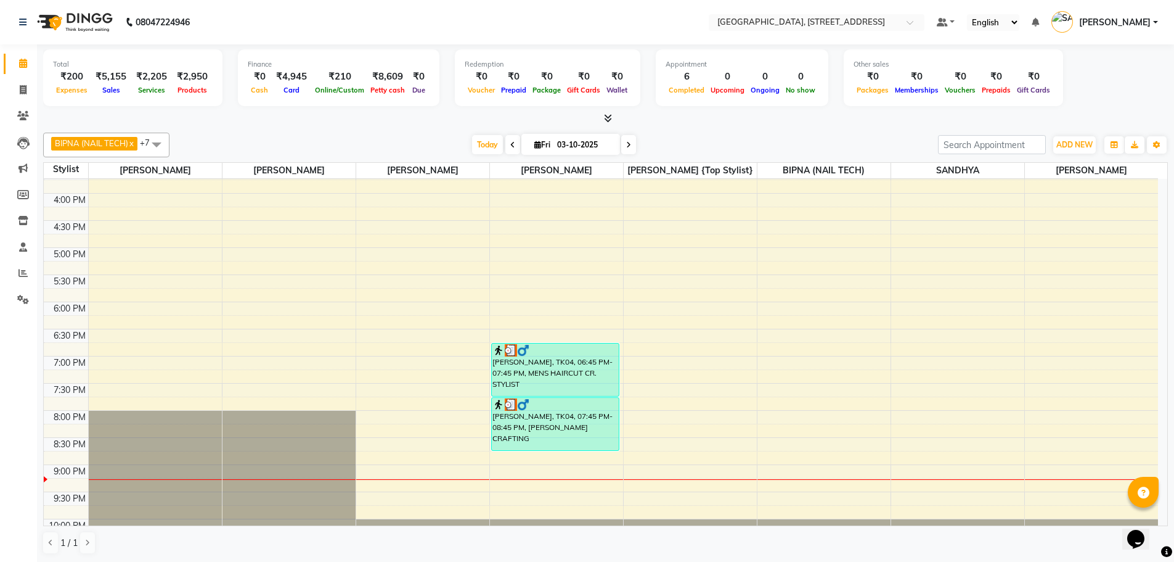
scroll to position [377, 0]
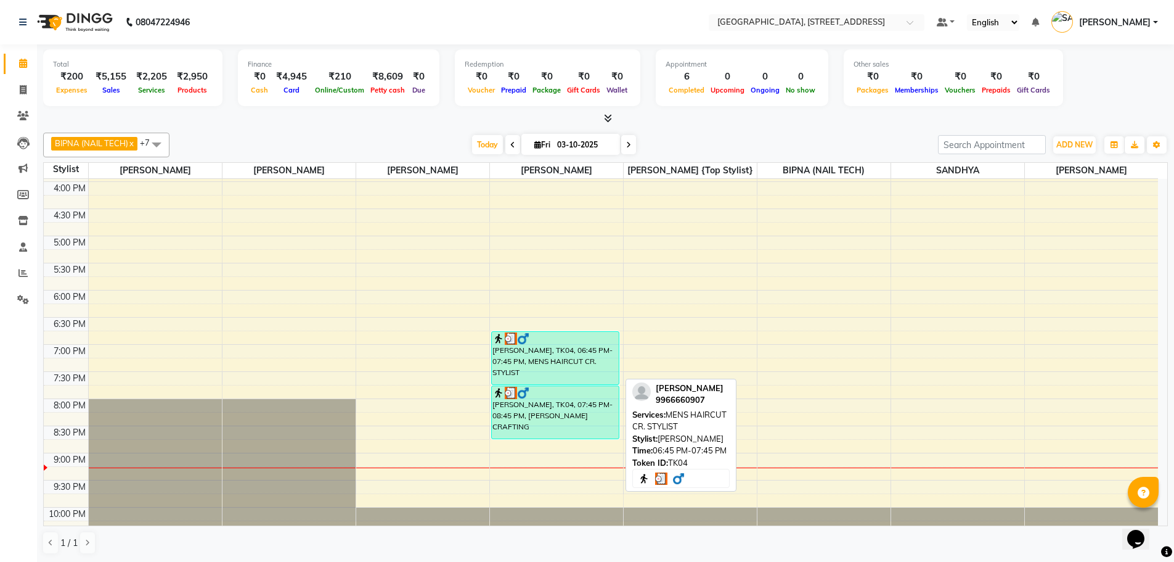
click at [608, 372] on div "[PERSON_NAME], TK04, 06:45 PM-07:45 PM, MENS HAIRCUT CR. STYLIST" at bounding box center [556, 358] width 128 height 52
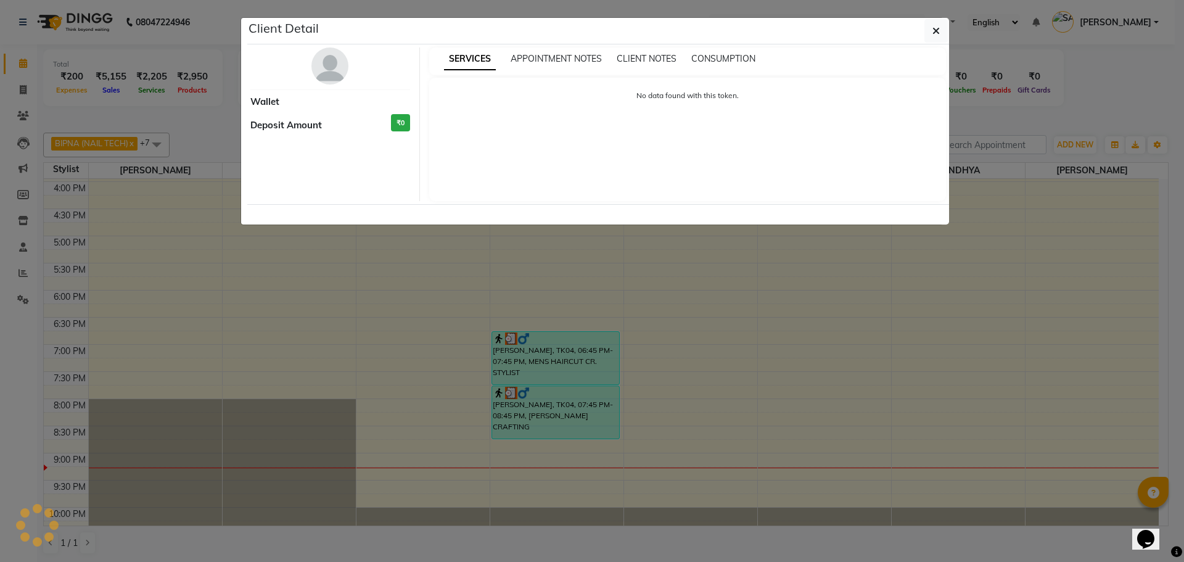
select select "3"
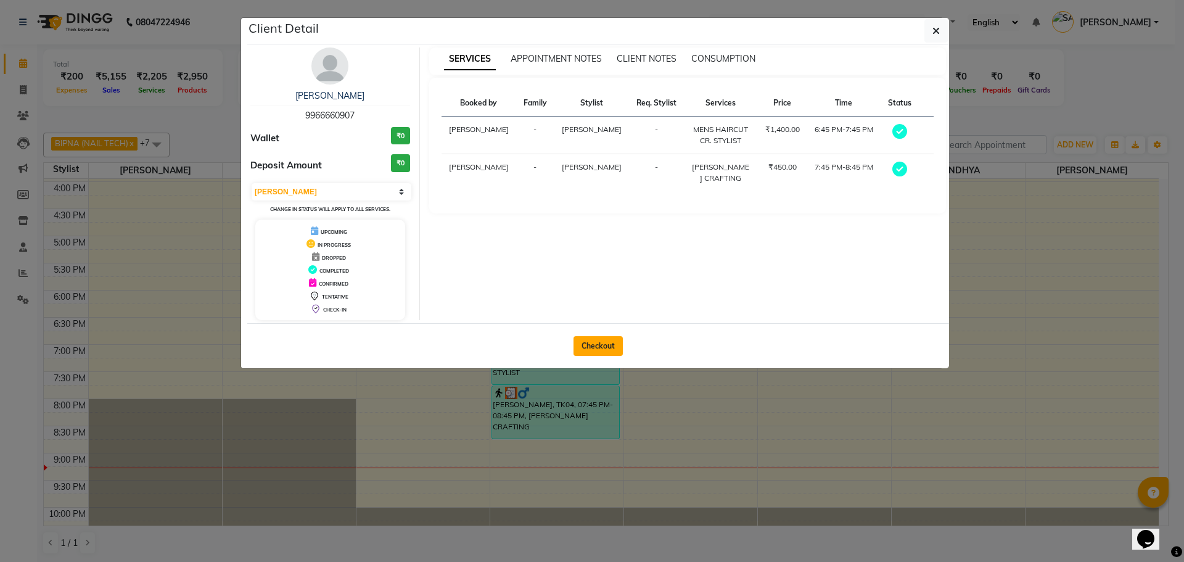
click at [603, 348] on button "Checkout" at bounding box center [597, 346] width 49 height 20
select select "service"
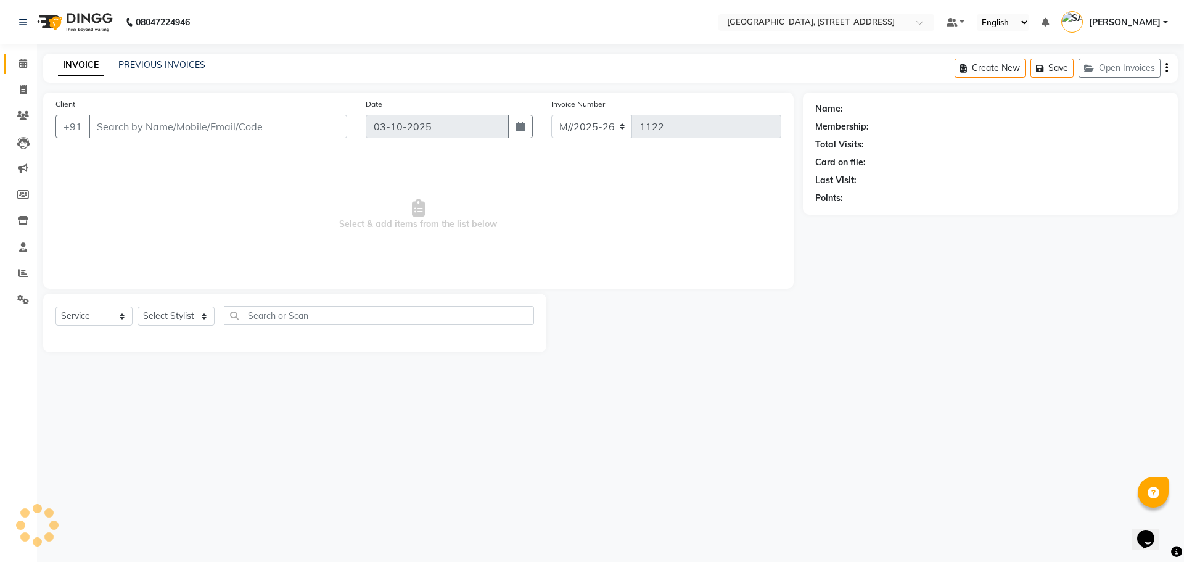
type input "9966660907"
select select "70833"
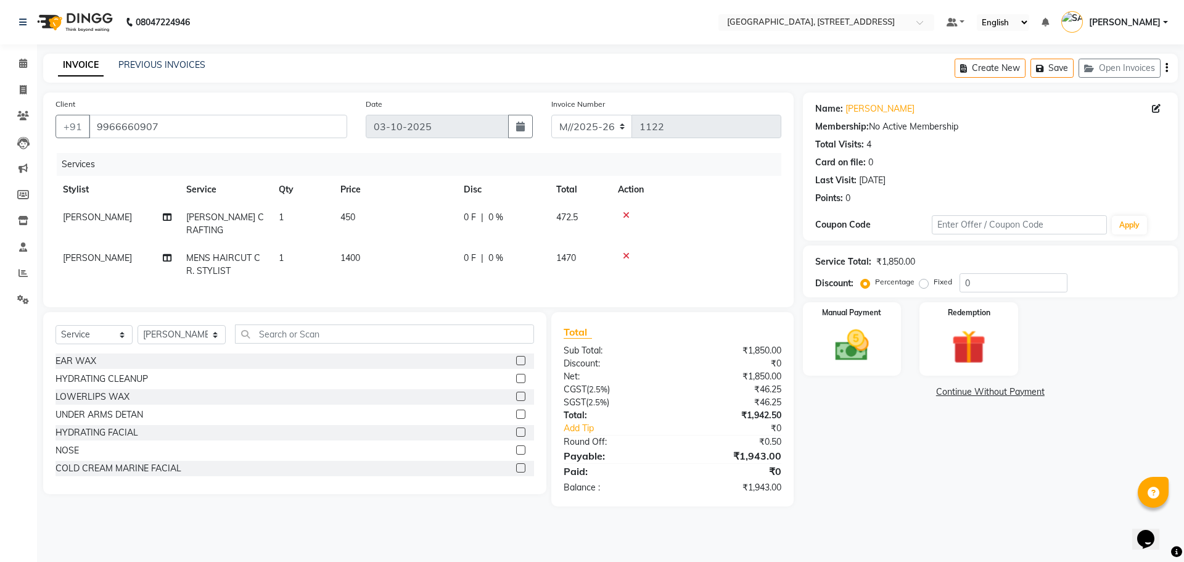
click at [362, 244] on td "1400" at bounding box center [394, 264] width 123 height 41
select select "70833"
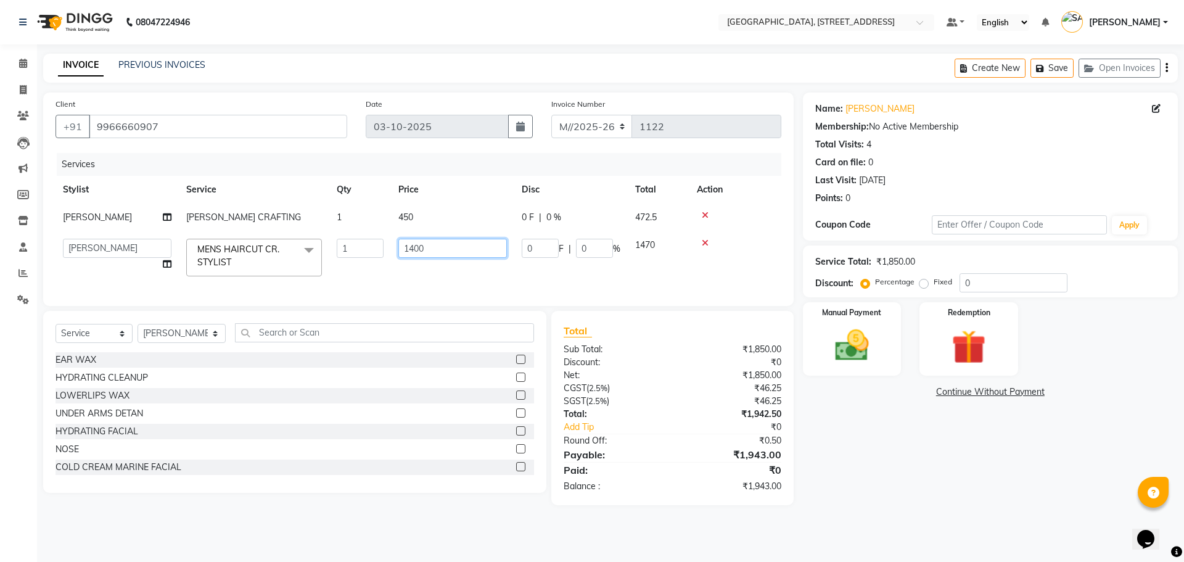
click at [442, 249] on input "1400" at bounding box center [452, 248] width 109 height 19
type input "1000"
click at [1010, 463] on div "Name: [PERSON_NAME] Membership: No Active Membership Total Visits: 4 Card on fi…" at bounding box center [995, 298] width 384 height 412
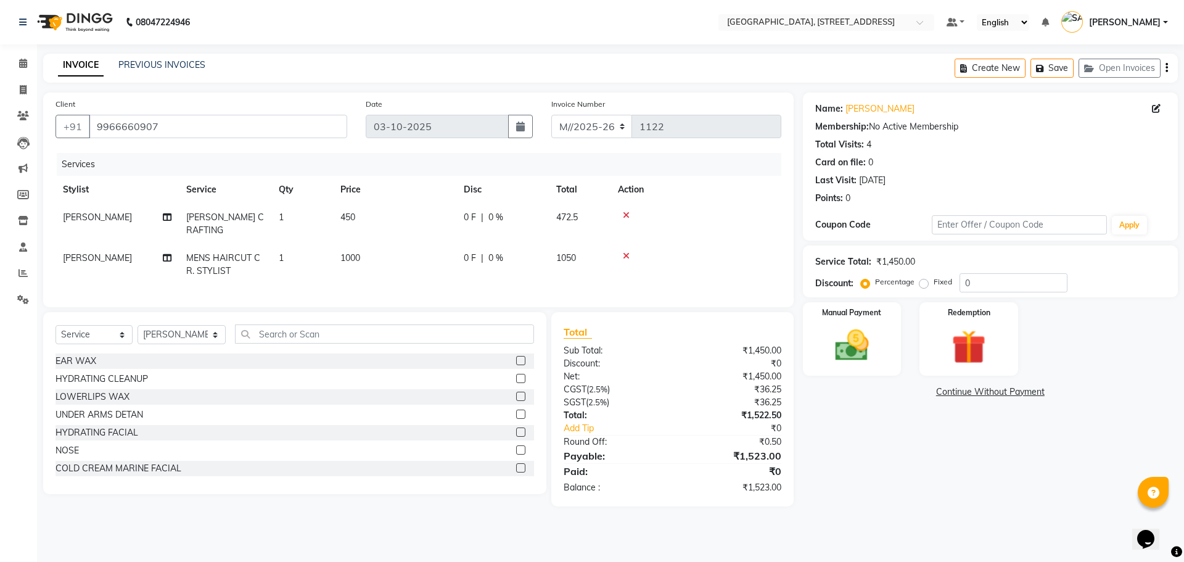
click at [905, 483] on div "Name: [PERSON_NAME] Membership: No Active Membership Total Visits: 4 Card on fi…" at bounding box center [995, 299] width 384 height 414
click at [352, 219] on span "450" at bounding box center [347, 216] width 15 height 11
select select "70833"
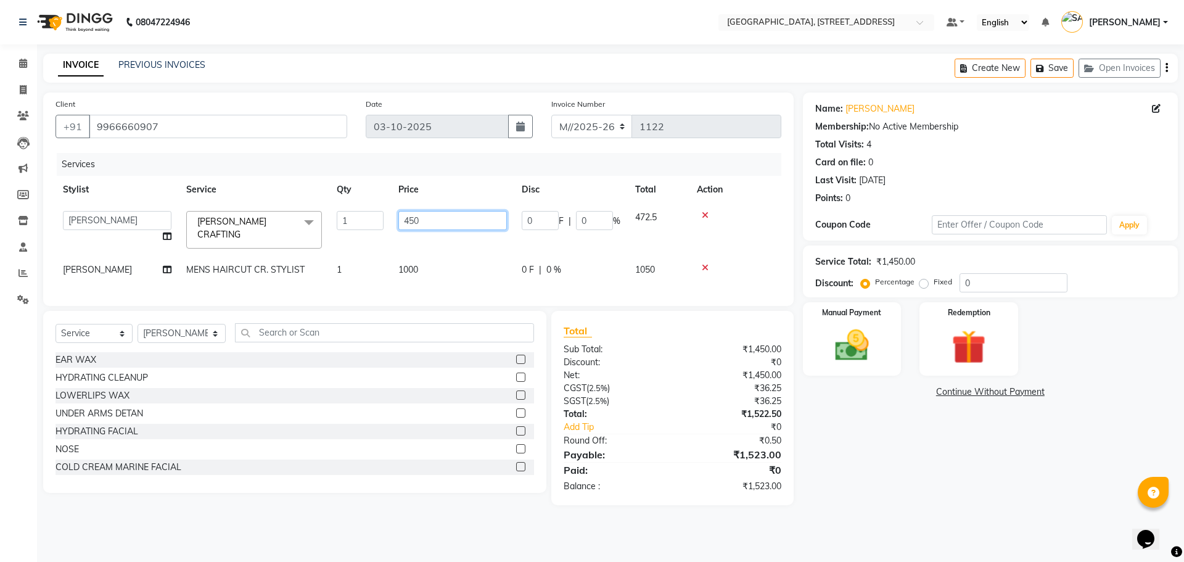
click at [430, 219] on input "450" at bounding box center [452, 220] width 109 height 19
type input "4"
click at [705, 213] on div at bounding box center [735, 215] width 77 height 9
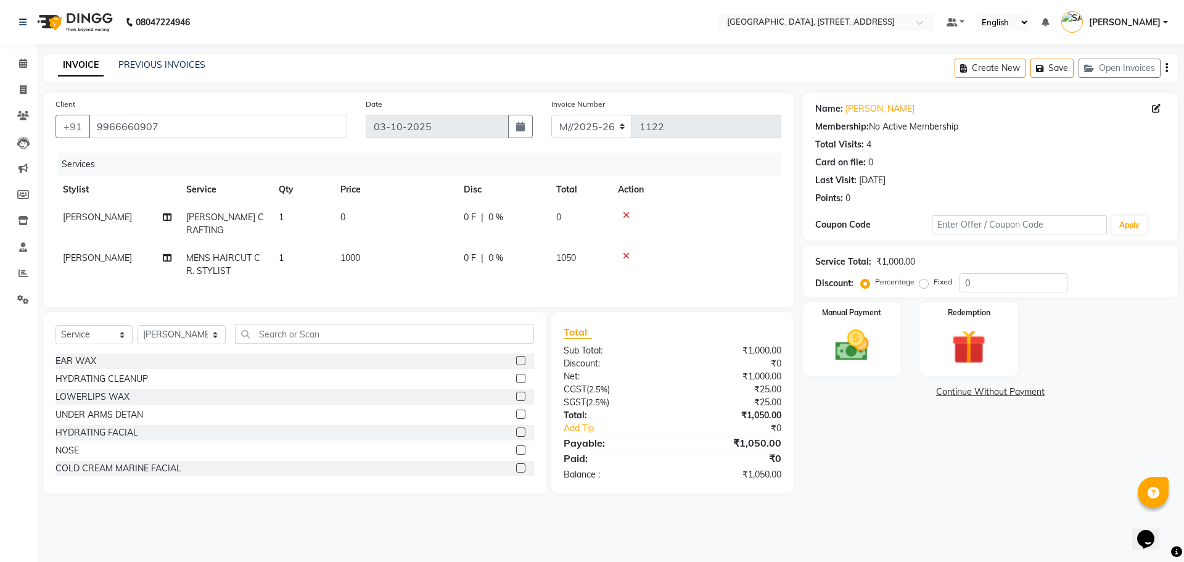
click at [940, 480] on div "Name: [PERSON_NAME] Membership: No Active Membership Total Visits: 4 Card on fi…" at bounding box center [995, 292] width 384 height 401
click at [353, 218] on td "0" at bounding box center [394, 223] width 123 height 41
select select "70833"
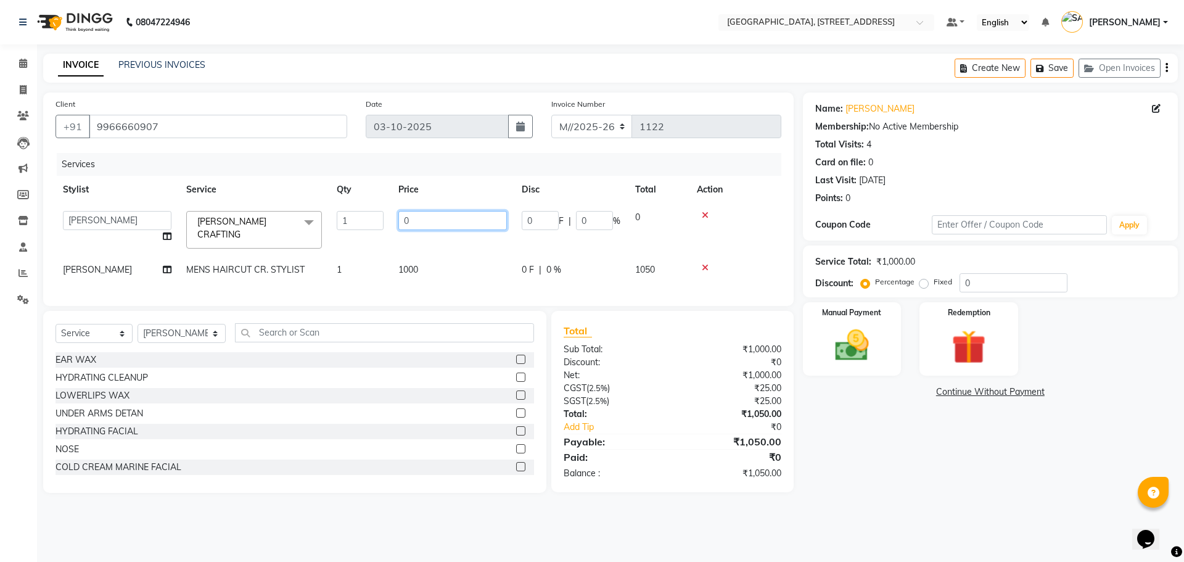
click at [426, 218] on input "0" at bounding box center [452, 220] width 109 height 19
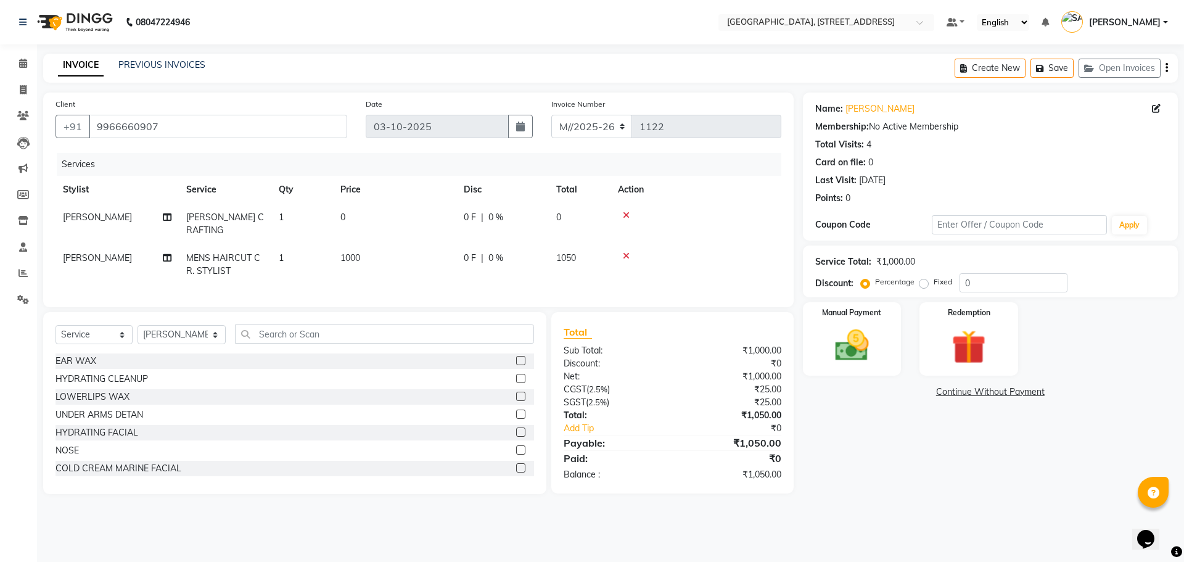
click at [933, 438] on div "Name: [PERSON_NAME] Membership: No Active Membership Total Visits: 4 Card on fi…" at bounding box center [995, 292] width 384 height 401
click at [623, 216] on icon at bounding box center [626, 215] width 7 height 9
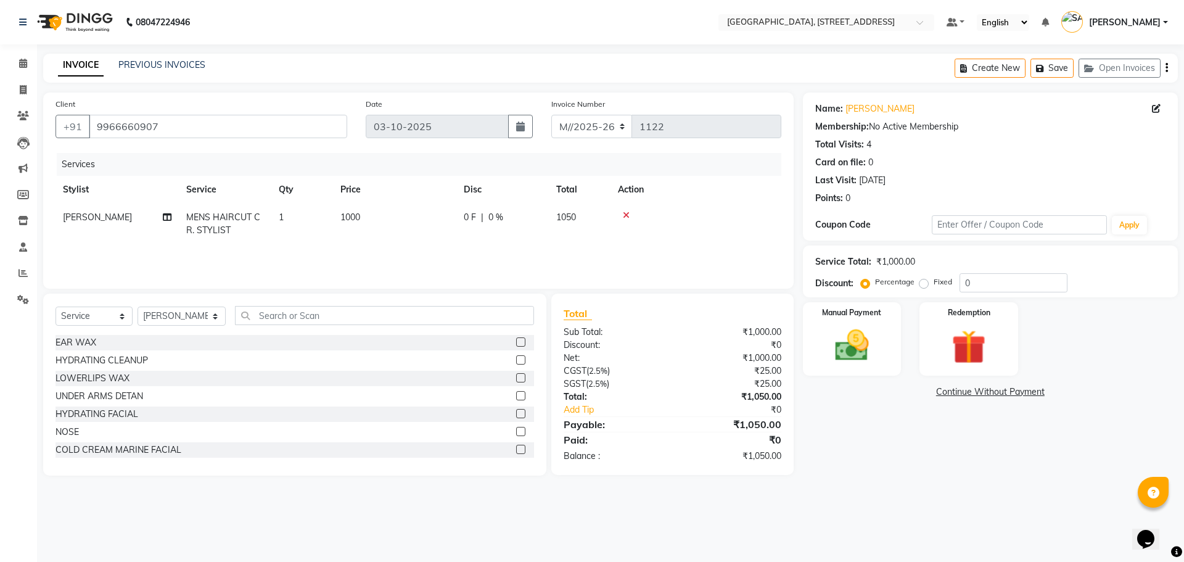
click at [911, 455] on div "Name: [PERSON_NAME] Membership: No Active Membership Total Visits: 4 Card on fi…" at bounding box center [995, 283] width 384 height 383
click at [860, 342] on img at bounding box center [851, 345] width 57 height 41
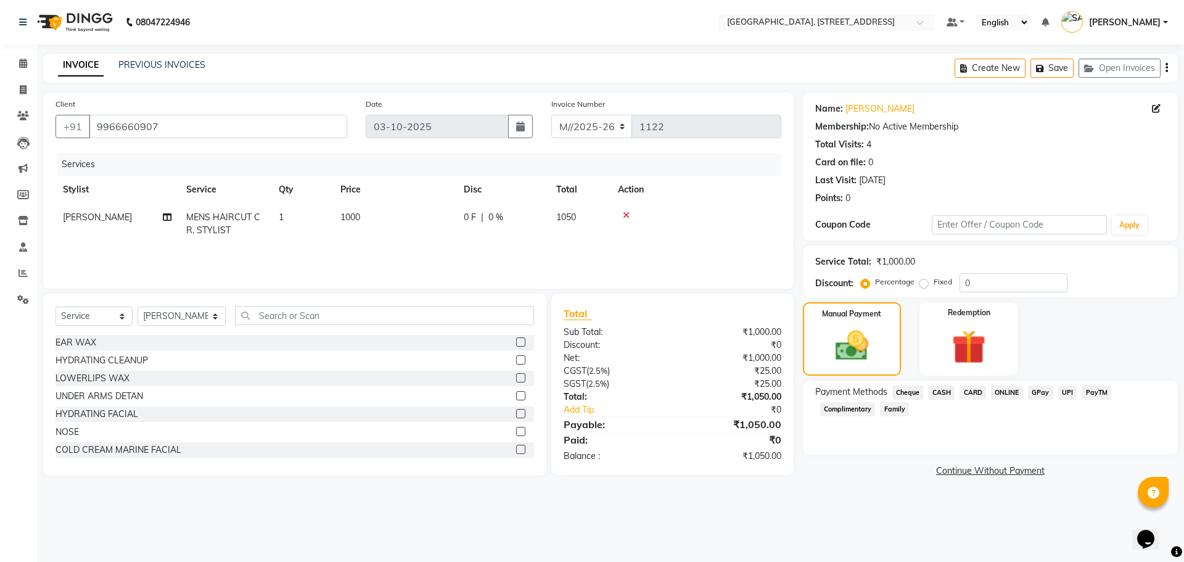
click at [1093, 391] on span "PayTM" at bounding box center [1096, 392] width 30 height 14
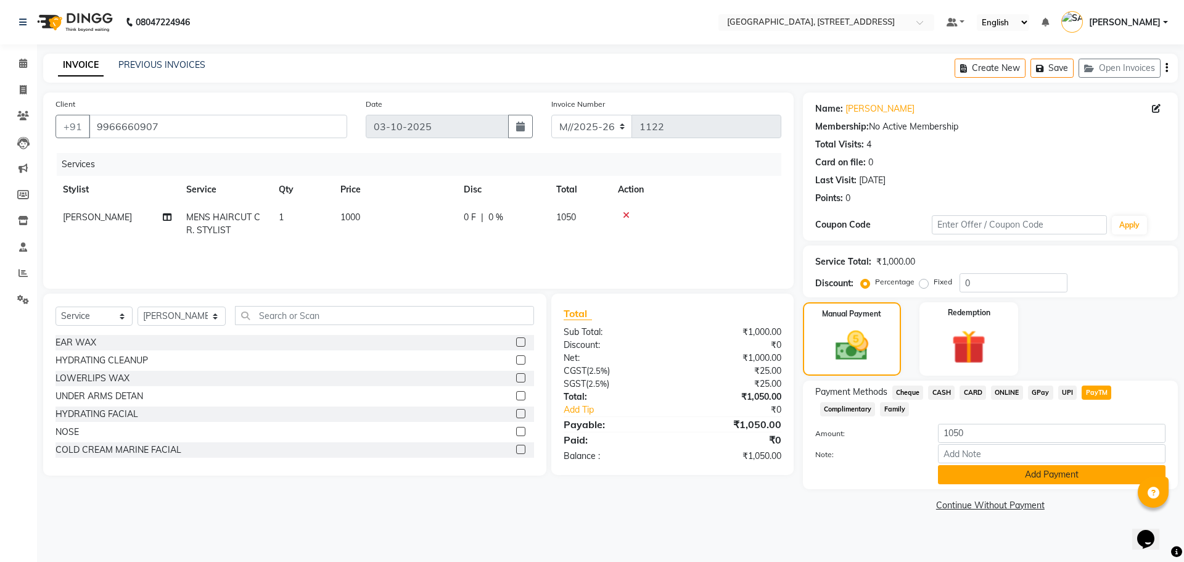
click at [980, 469] on button "Add Payment" at bounding box center [1051, 474] width 227 height 19
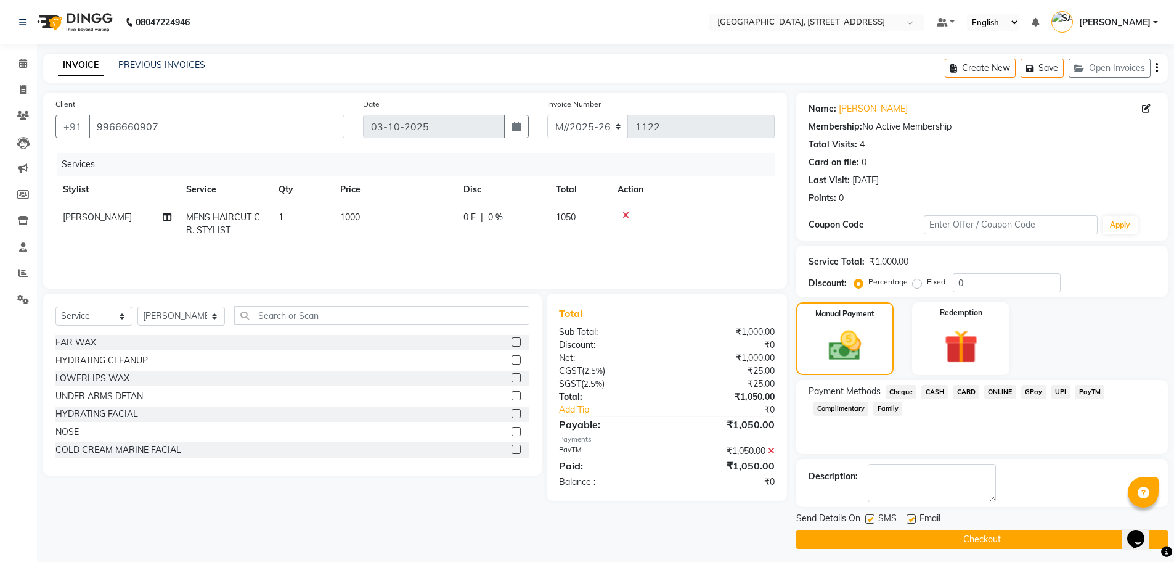
click at [980, 534] on button "Checkout" at bounding box center [982, 539] width 372 height 19
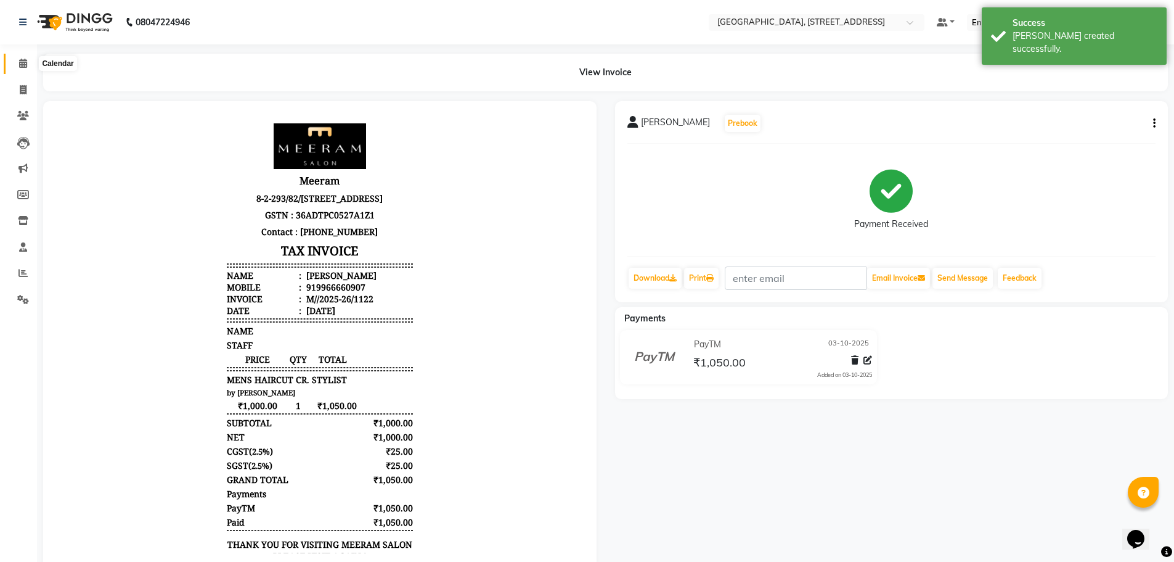
click at [23, 67] on icon at bounding box center [23, 63] width 8 height 9
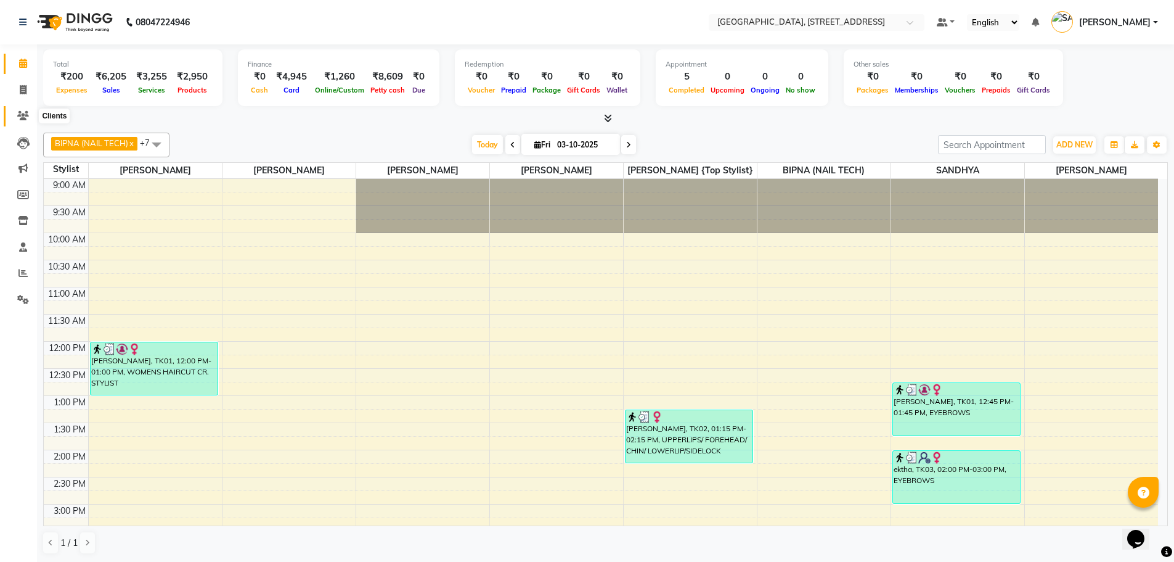
click at [24, 112] on icon at bounding box center [23, 115] width 12 height 9
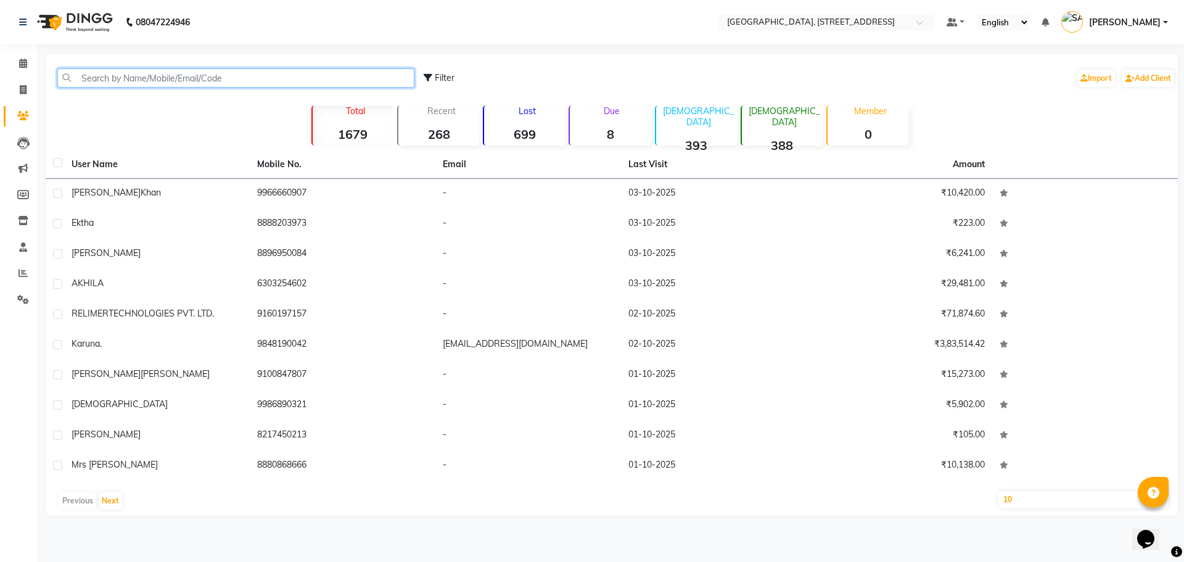
click at [160, 75] on input "text" at bounding box center [235, 77] width 357 height 19
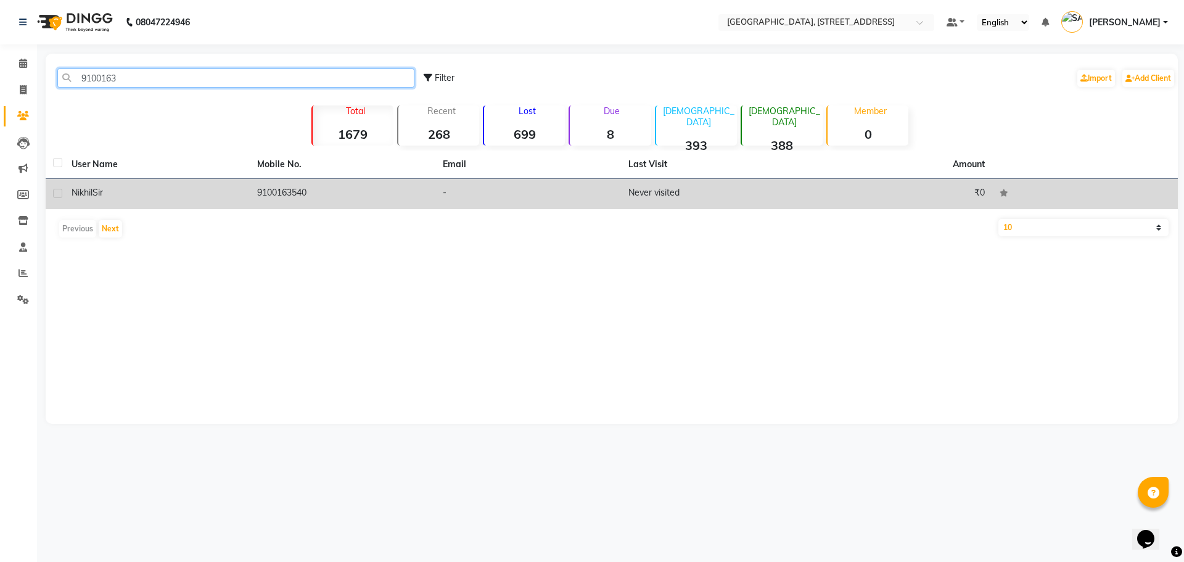
type input "9100163"
click at [241, 203] on td "Nikhil Sir" at bounding box center [157, 194] width 186 height 30
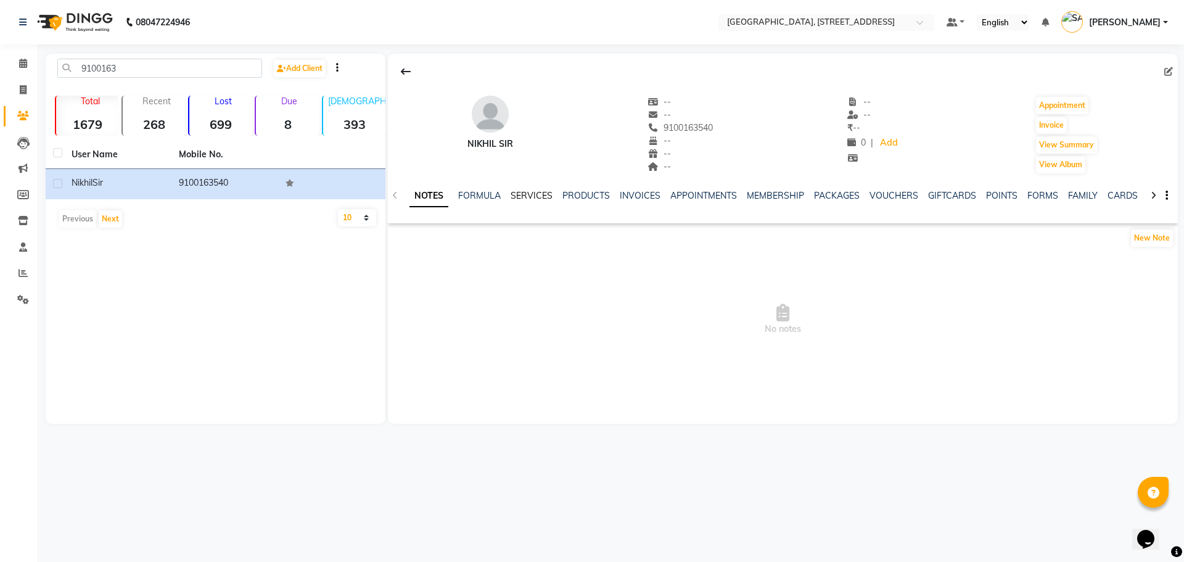
click at [518, 194] on link "SERVICES" at bounding box center [531, 195] width 42 height 11
click at [23, 62] on icon at bounding box center [23, 63] width 8 height 9
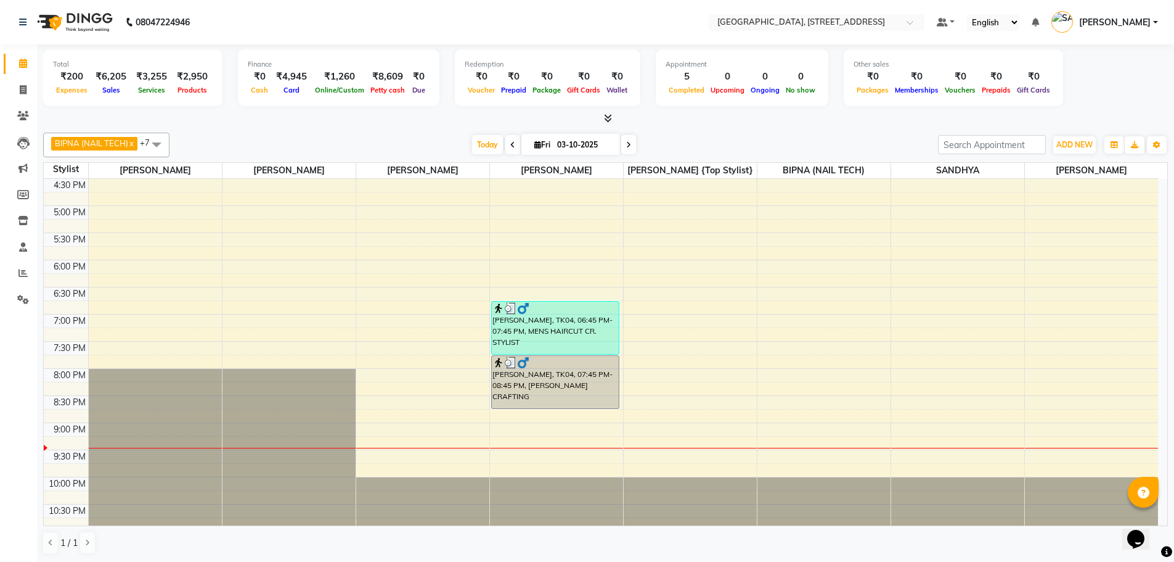
scroll to position [412, 0]
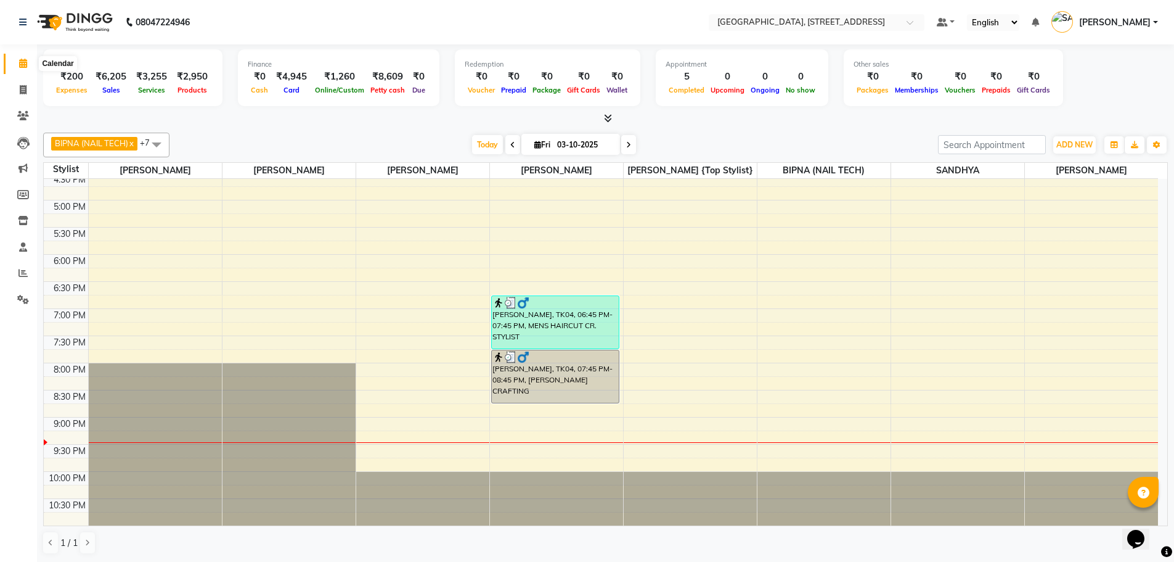
click at [19, 65] on icon at bounding box center [23, 63] width 8 height 9
click at [24, 110] on span at bounding box center [23, 116] width 22 height 14
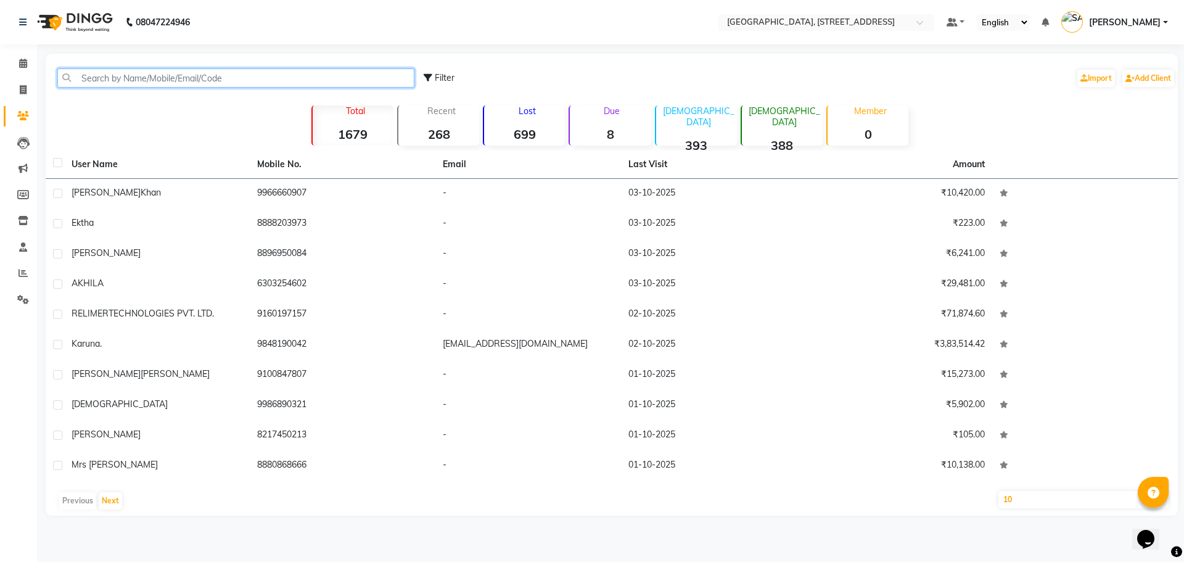
click at [186, 78] on input "text" at bounding box center [235, 77] width 357 height 19
click at [26, 56] on link "Calendar" at bounding box center [19, 64] width 30 height 20
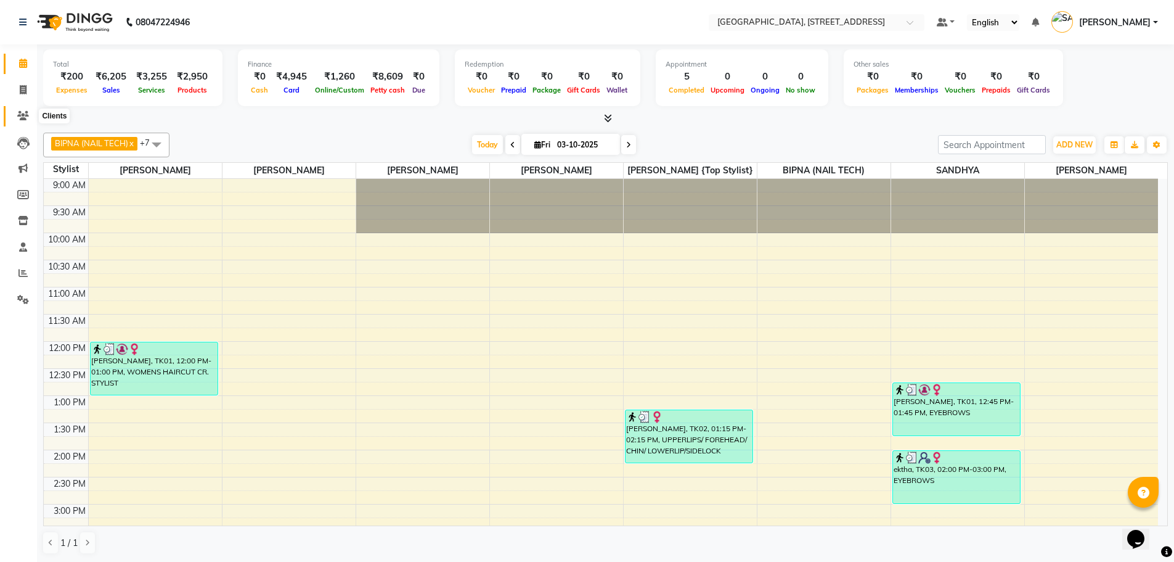
click at [27, 121] on span at bounding box center [23, 116] width 22 height 14
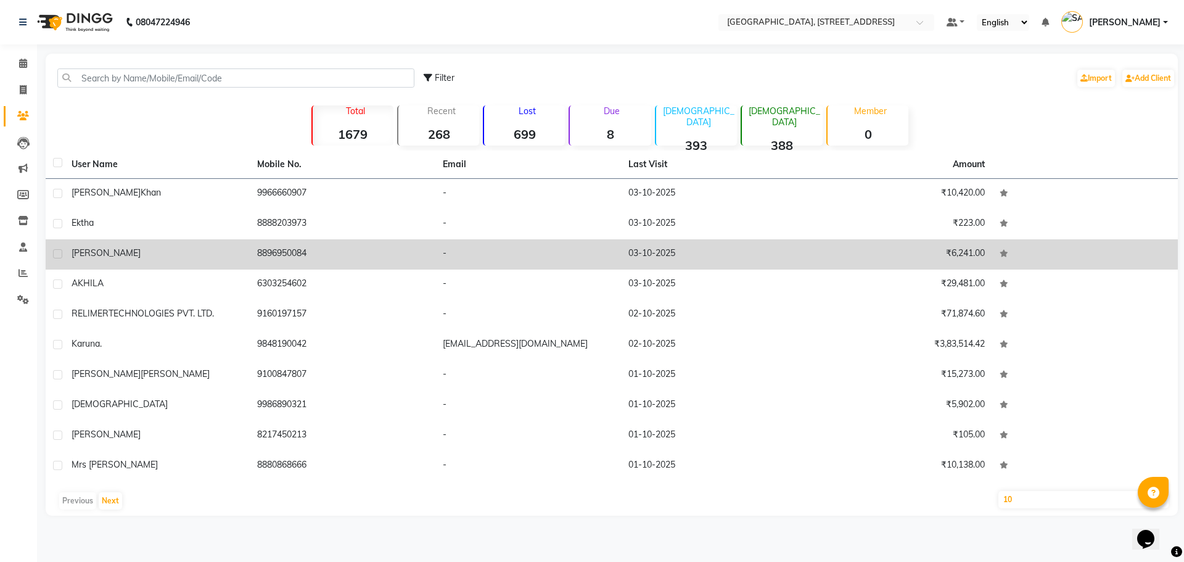
click at [281, 256] on td "8896950084" at bounding box center [343, 254] width 186 height 30
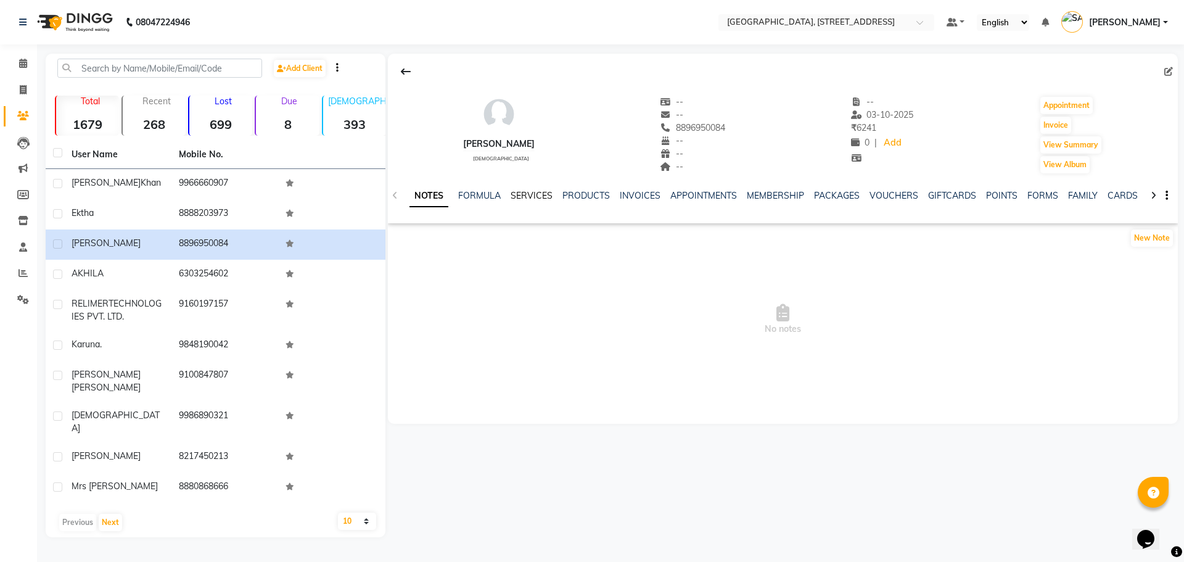
click at [523, 194] on link "SERVICES" at bounding box center [531, 195] width 42 height 11
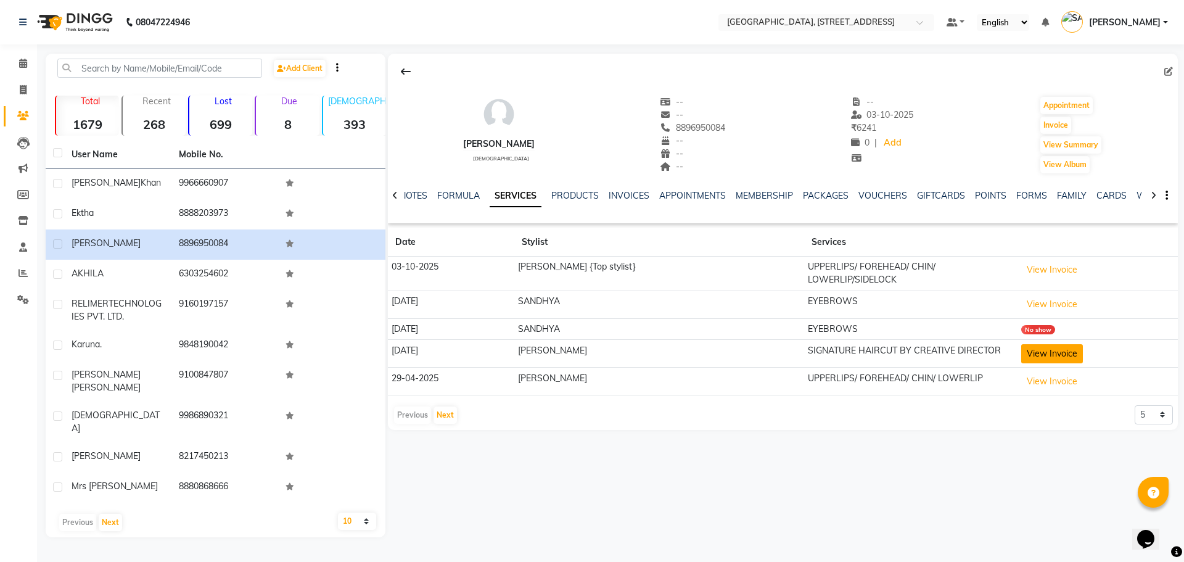
click at [1058, 351] on button "View Invoice" at bounding box center [1052, 353] width 62 height 19
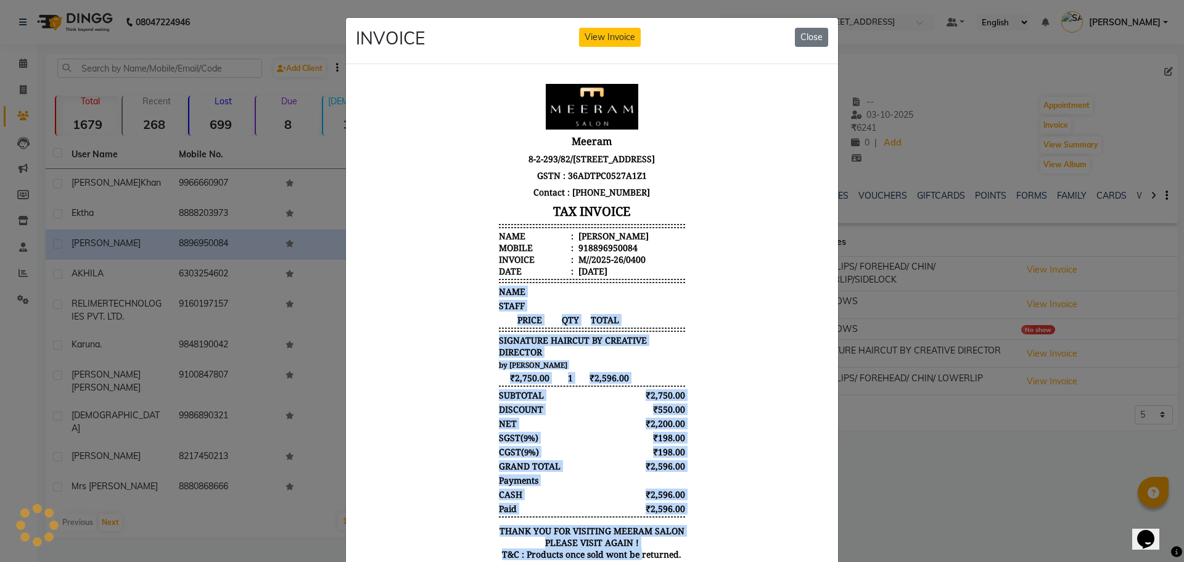
scroll to position [70, 0]
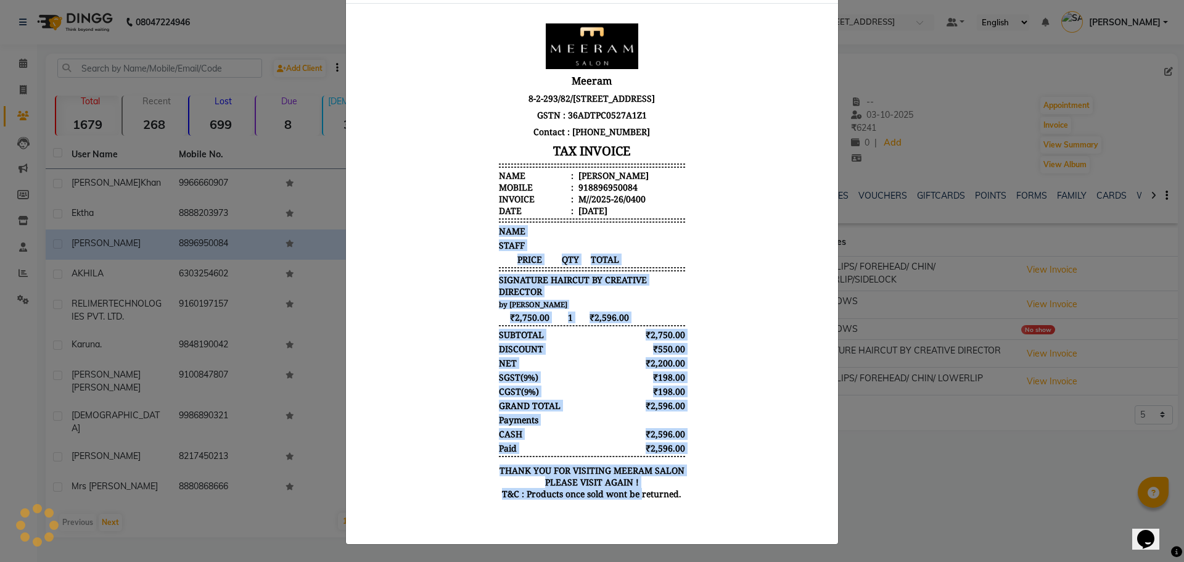
drag, startPoint x: 634, startPoint y: 399, endPoint x: 631, endPoint y: 528, distance: 128.9
click at [631, 516] on html "Meeram 8-2-293/82/A/733/GF Plot No. 733, Mohans Plaza Road Number 36, Jubilee H…" at bounding box center [592, 264] width 472 height 503
click at [716, 319] on body "Meeram 8-2-293/82/A/733/GF Plot No. 733, Mohans Plaza Road Number 36, Jubilee H…" at bounding box center [592, 264] width 462 height 493
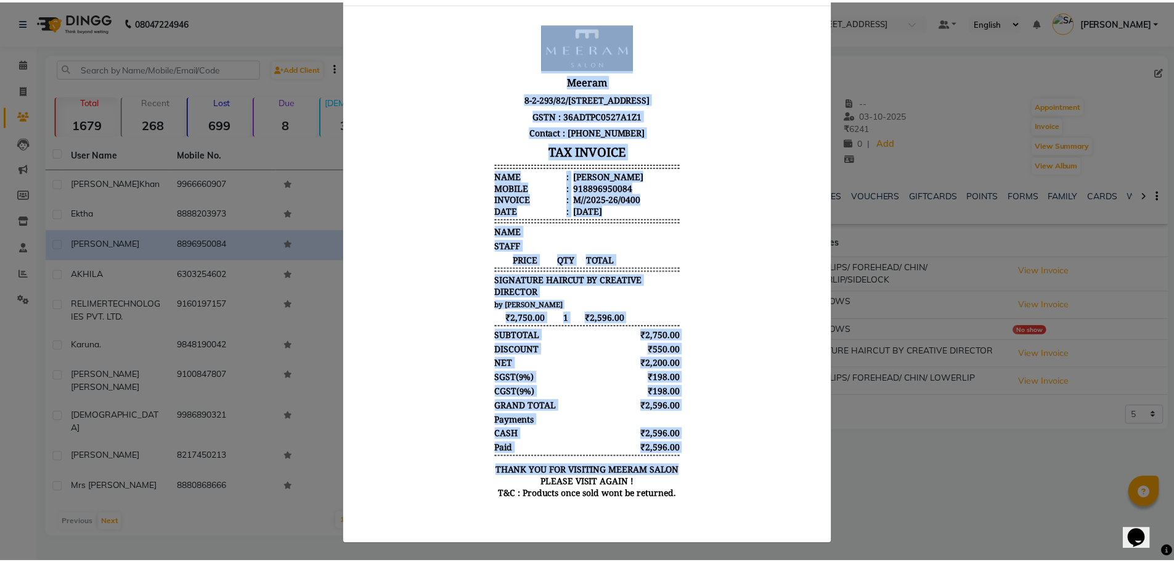
scroll to position [0, 0]
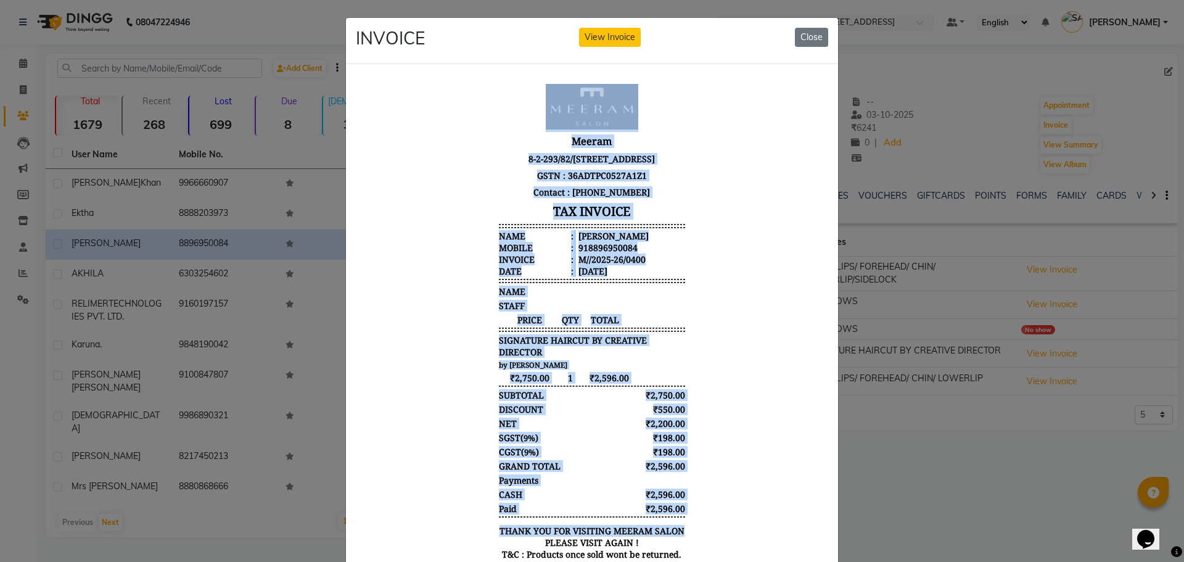
drag, startPoint x: 678, startPoint y: 531, endPoint x: 675, endPoint y: -2, distance: 533.3
click at [675, 73] on html "Meeram 8-2-293/82/A/733/GF Plot No. 733, Mohans Plaza Road Number 36, Jubilee H…" at bounding box center [592, 324] width 472 height 503
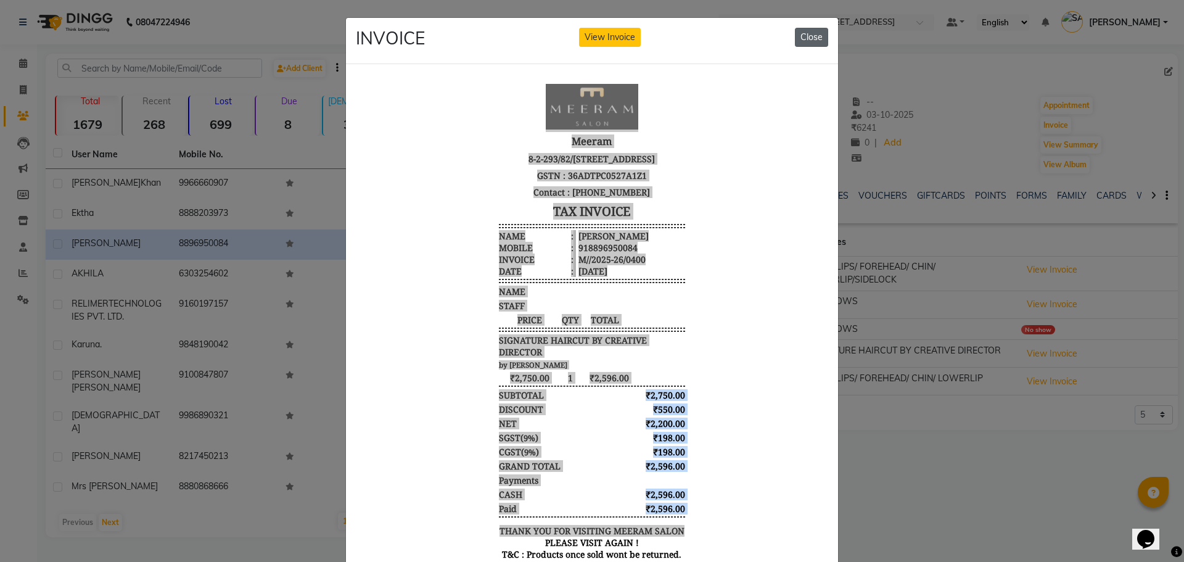
click at [796, 41] on button "Close" at bounding box center [811, 37] width 33 height 19
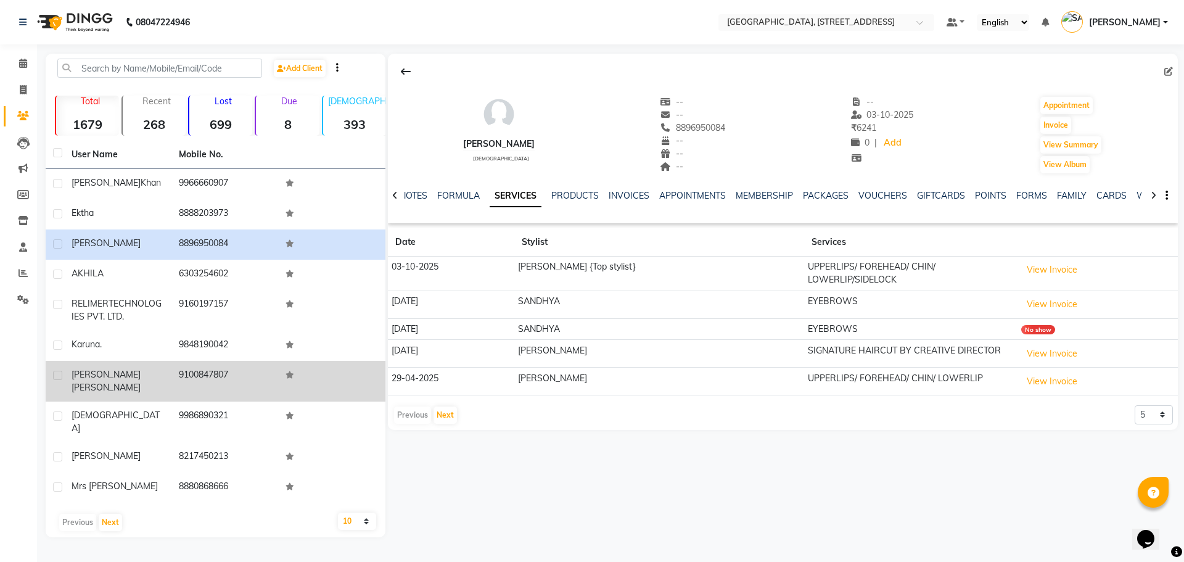
click at [111, 380] on span "[PERSON_NAME]" at bounding box center [106, 374] width 69 height 11
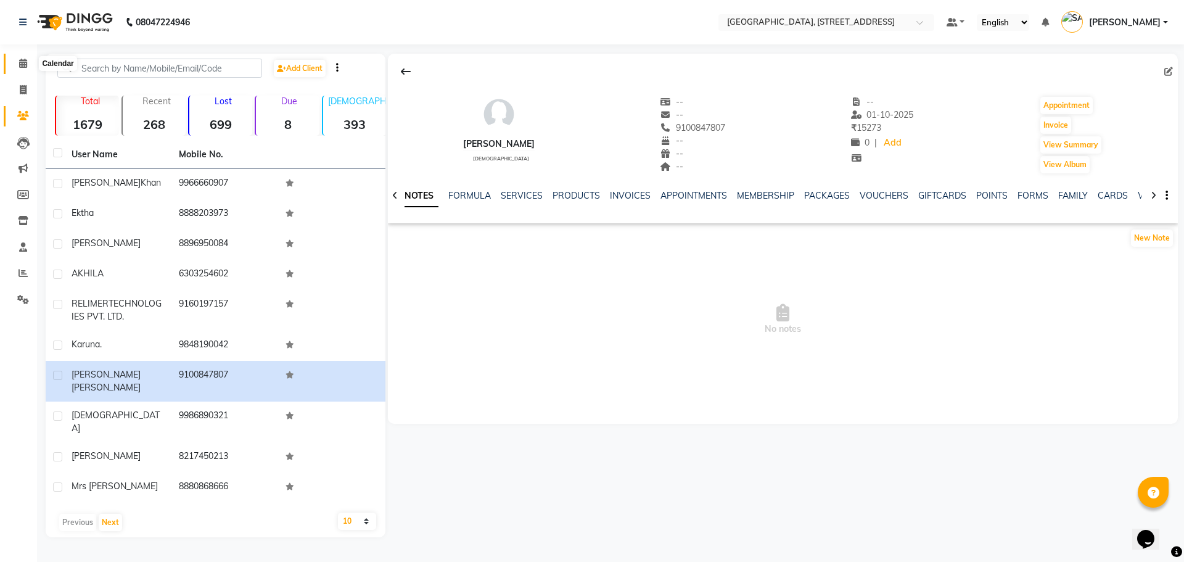
click at [24, 65] on icon at bounding box center [23, 63] width 8 height 9
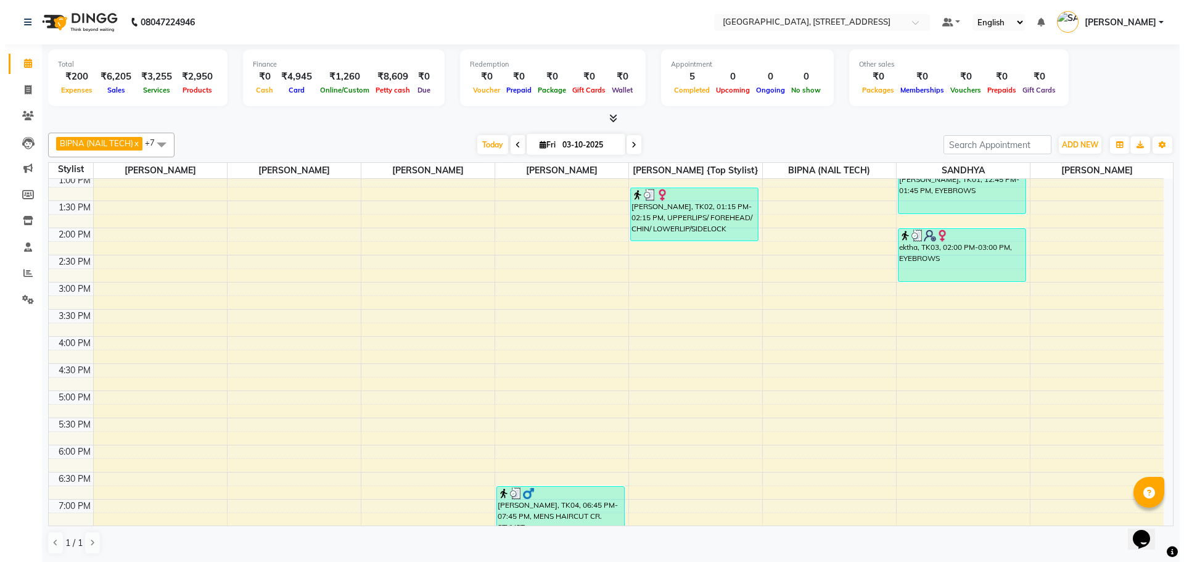
scroll to position [412, 0]
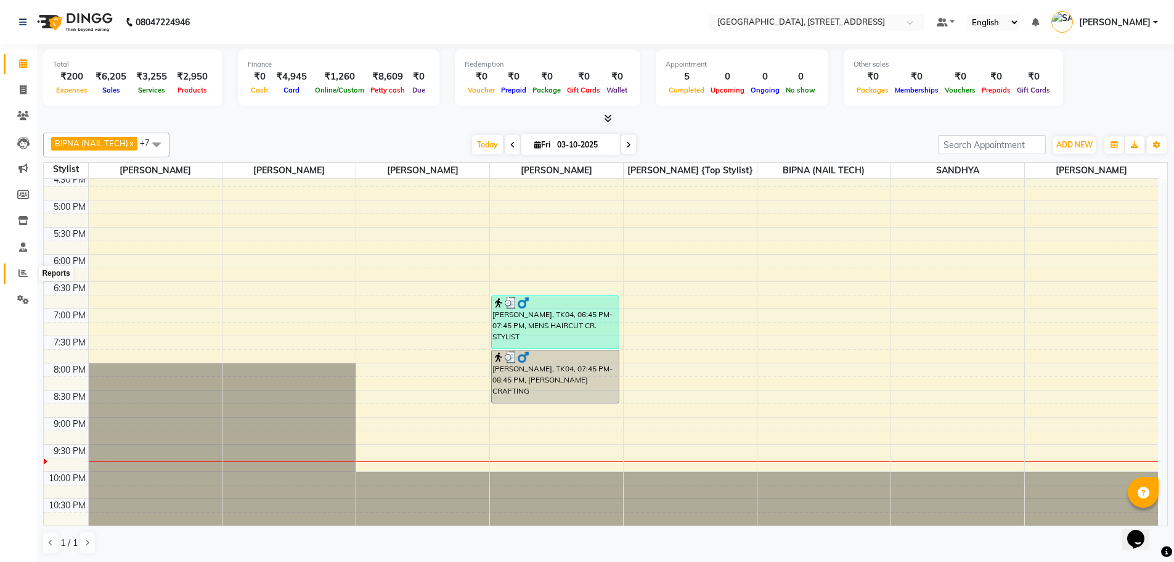
click at [23, 274] on icon at bounding box center [22, 272] width 9 height 9
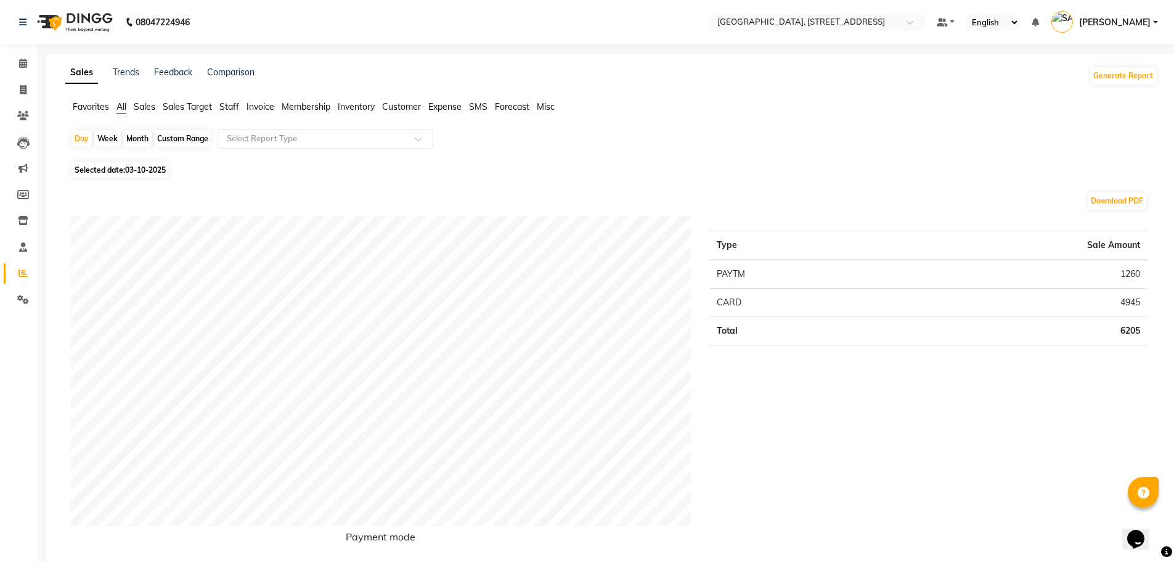
click at [438, 107] on span "Expense" at bounding box center [444, 106] width 33 height 11
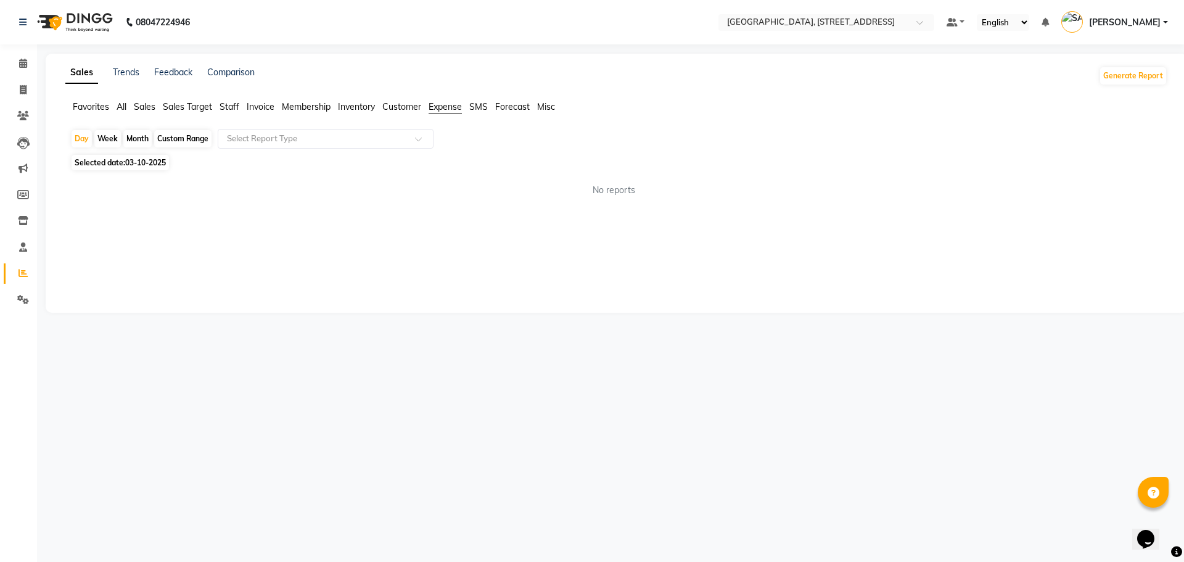
click at [144, 106] on span "Sales" at bounding box center [145, 106] width 22 height 11
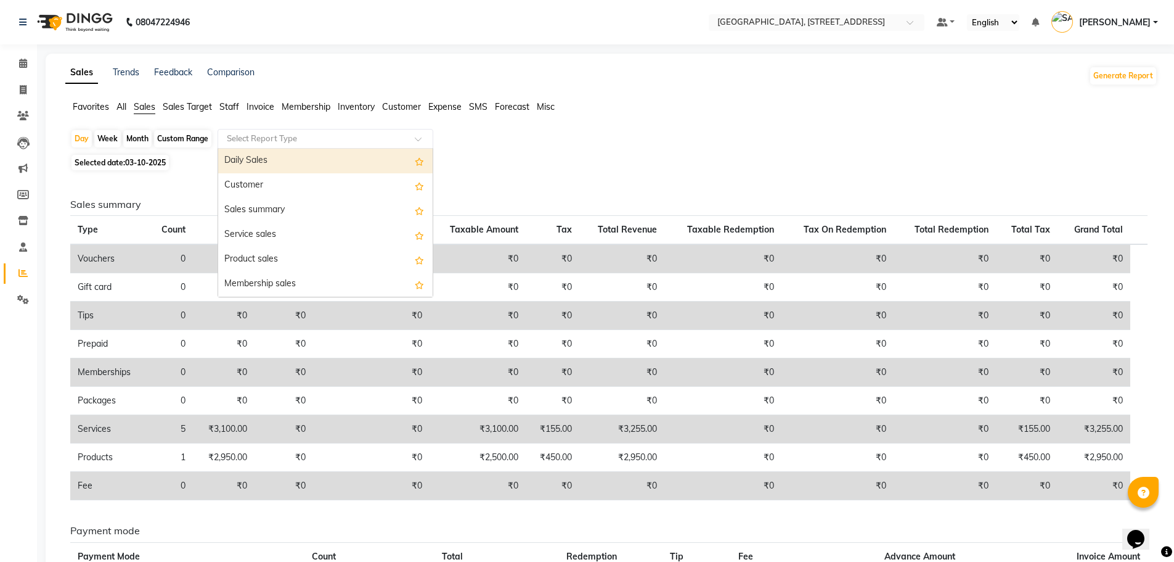
click at [338, 138] on input "text" at bounding box center [313, 139] width 178 height 12
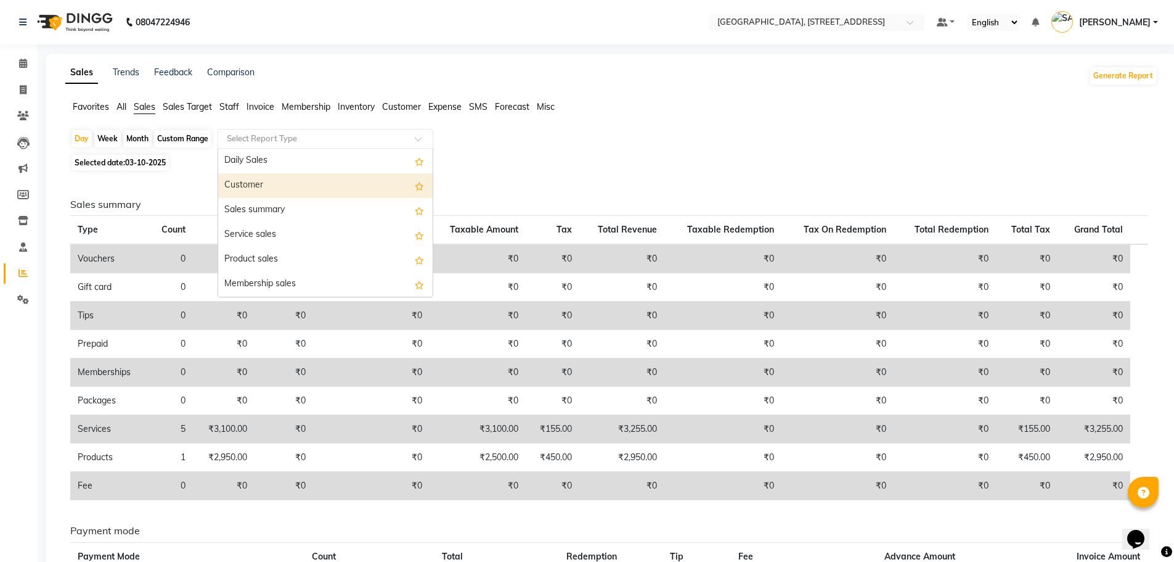
click at [317, 185] on div "Customer" at bounding box center [325, 185] width 215 height 25
select select "filtered_report"
select select "pdf"
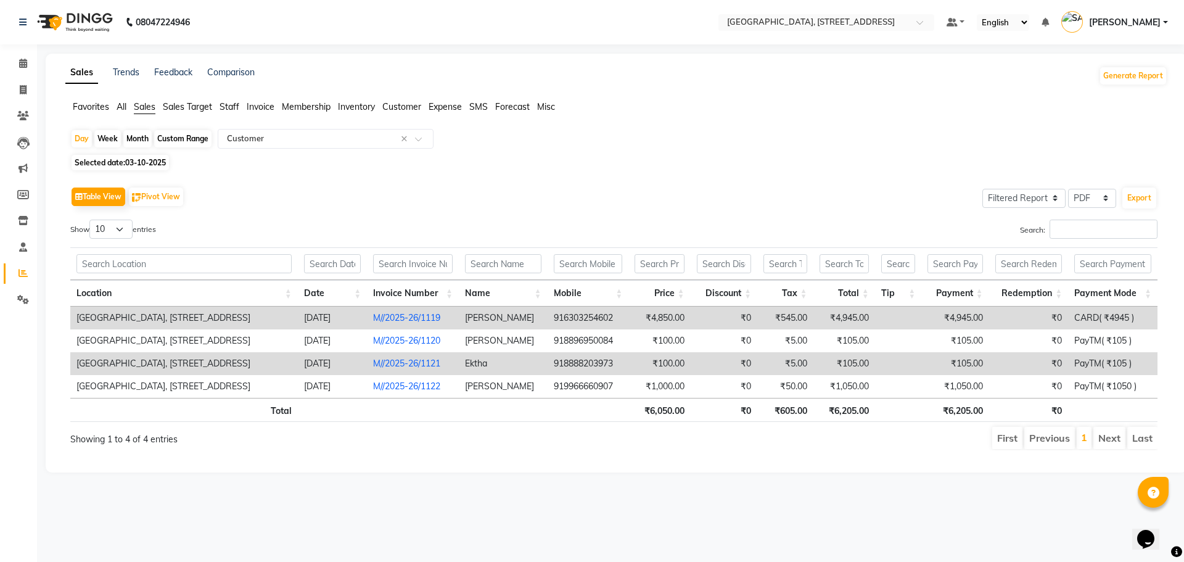
click at [1060, 436] on li "Previous" at bounding box center [1049, 438] width 51 height 22
click at [1054, 440] on li "Previous" at bounding box center [1049, 438] width 51 height 22
click at [273, 134] on input "text" at bounding box center [313, 139] width 178 height 12
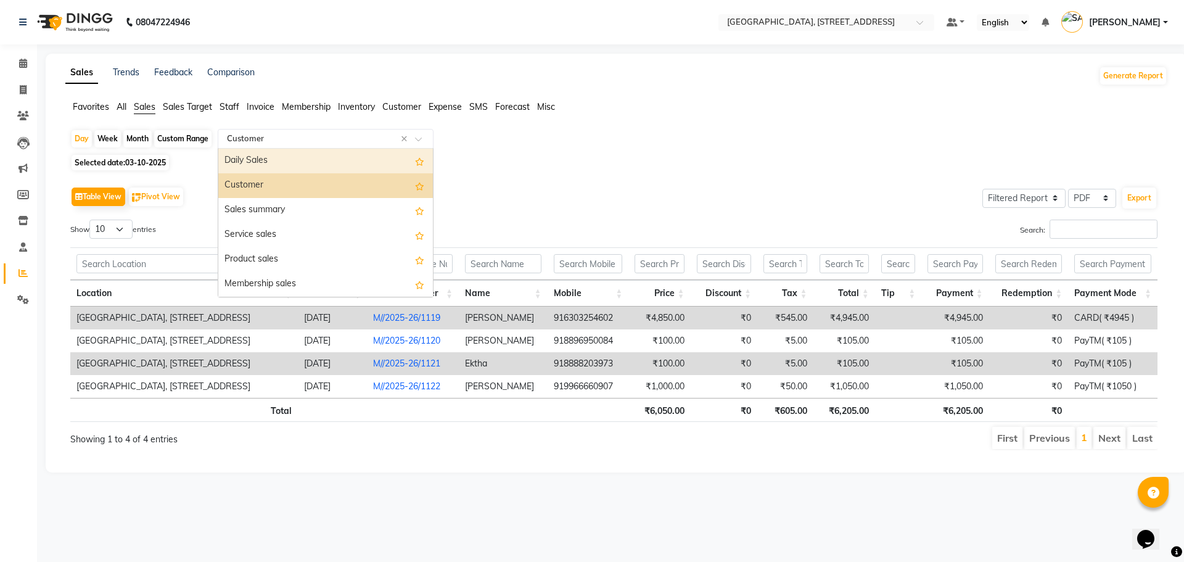
click at [301, 134] on input "text" at bounding box center [313, 139] width 178 height 12
click at [284, 135] on input "text" at bounding box center [313, 139] width 178 height 12
click at [284, 190] on div "Customer" at bounding box center [325, 185] width 215 height 25
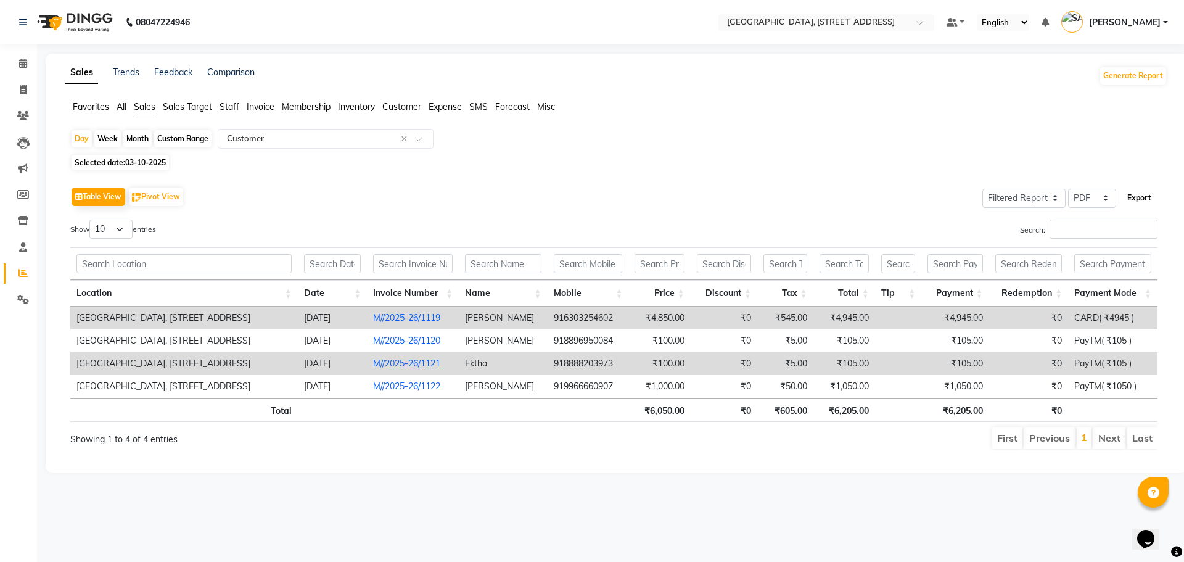
click at [1142, 192] on button "Export" at bounding box center [1139, 197] width 34 height 21
select select "monospace"
select select "12px"
select select "template_1"
select select "A4"
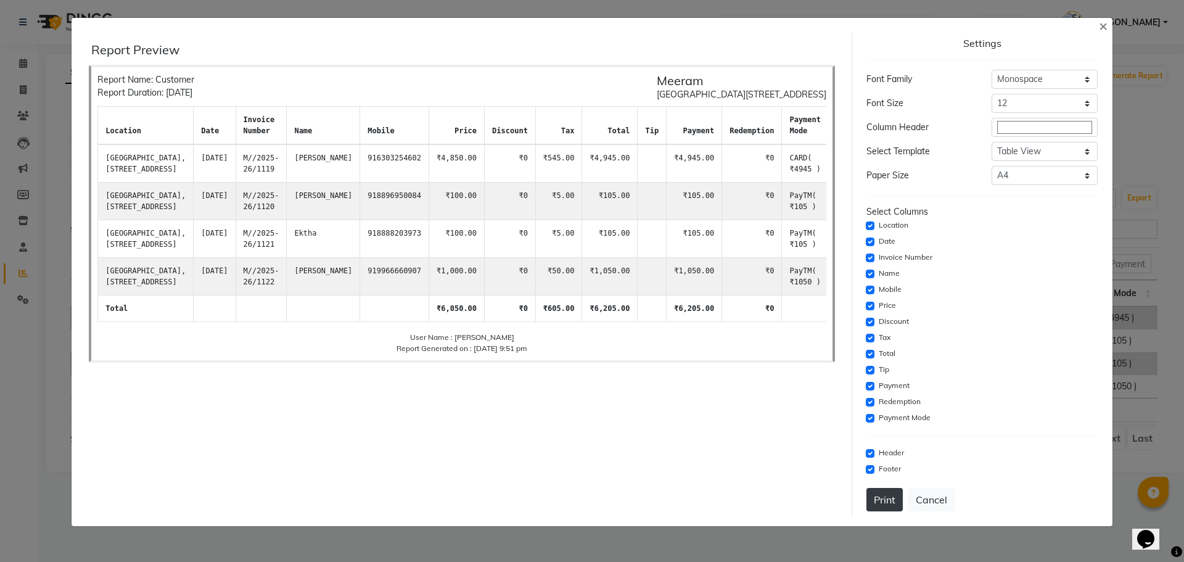
click at [886, 494] on button "Print" at bounding box center [884, 499] width 36 height 23
click at [1106, 24] on span "×" at bounding box center [1103, 25] width 9 height 18
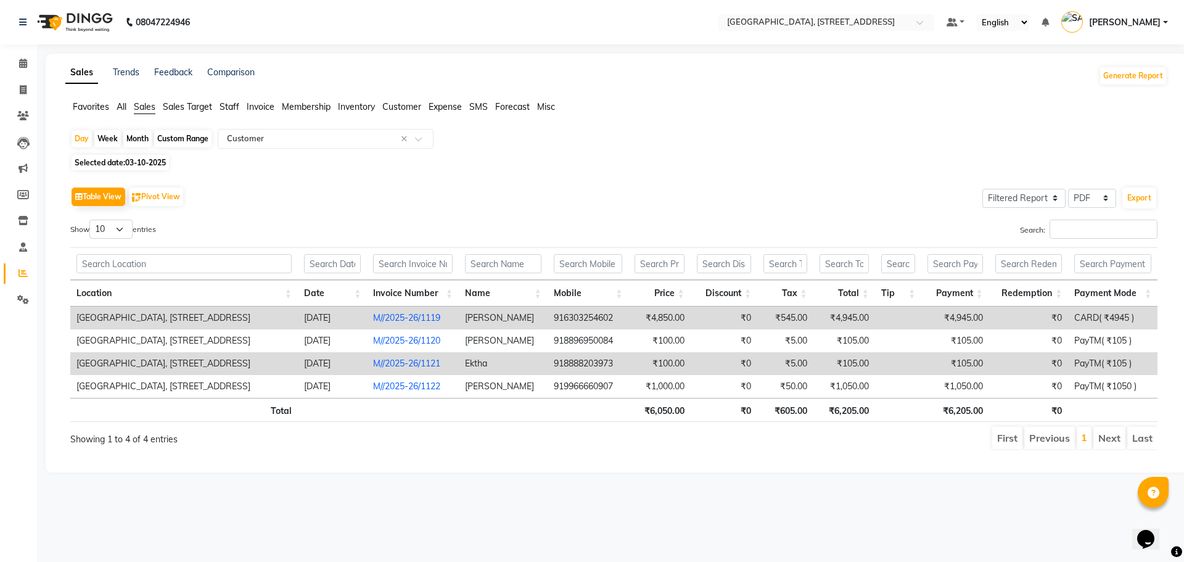
click at [1165, 18] on link "[PERSON_NAME]" at bounding box center [1114, 22] width 107 height 20
click at [1131, 80] on link "Sign out" at bounding box center [1104, 88] width 113 height 19
